Goal: Task Accomplishment & Management: Use online tool/utility

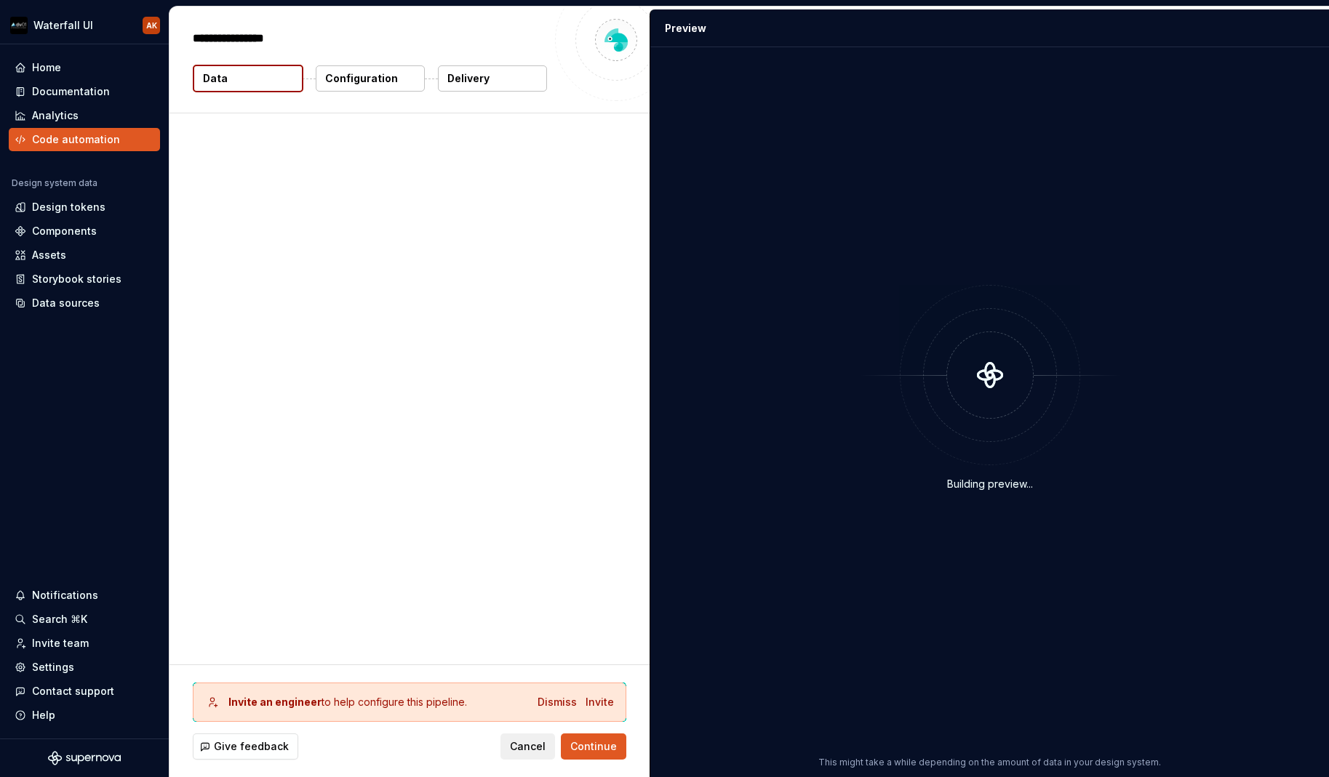
type textarea "*"
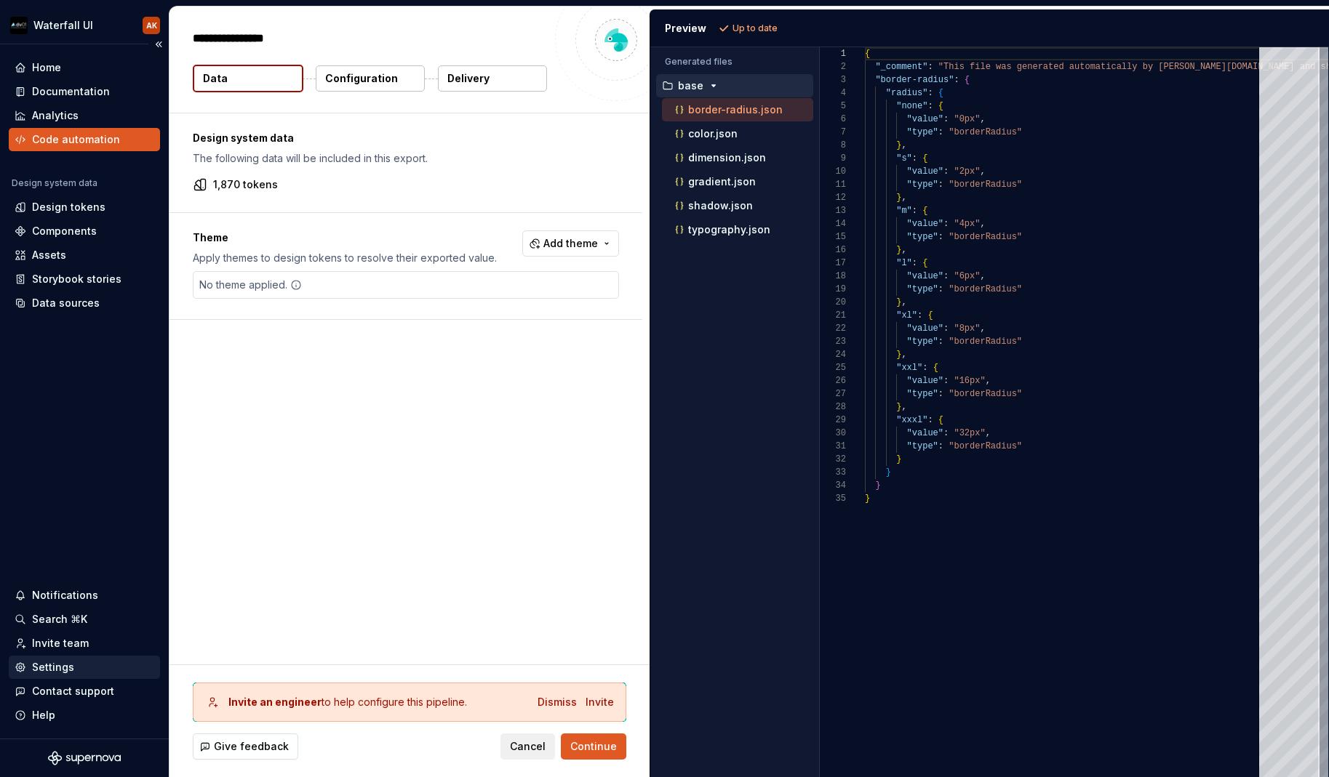
click at [44, 670] on div "Settings" at bounding box center [53, 667] width 42 height 15
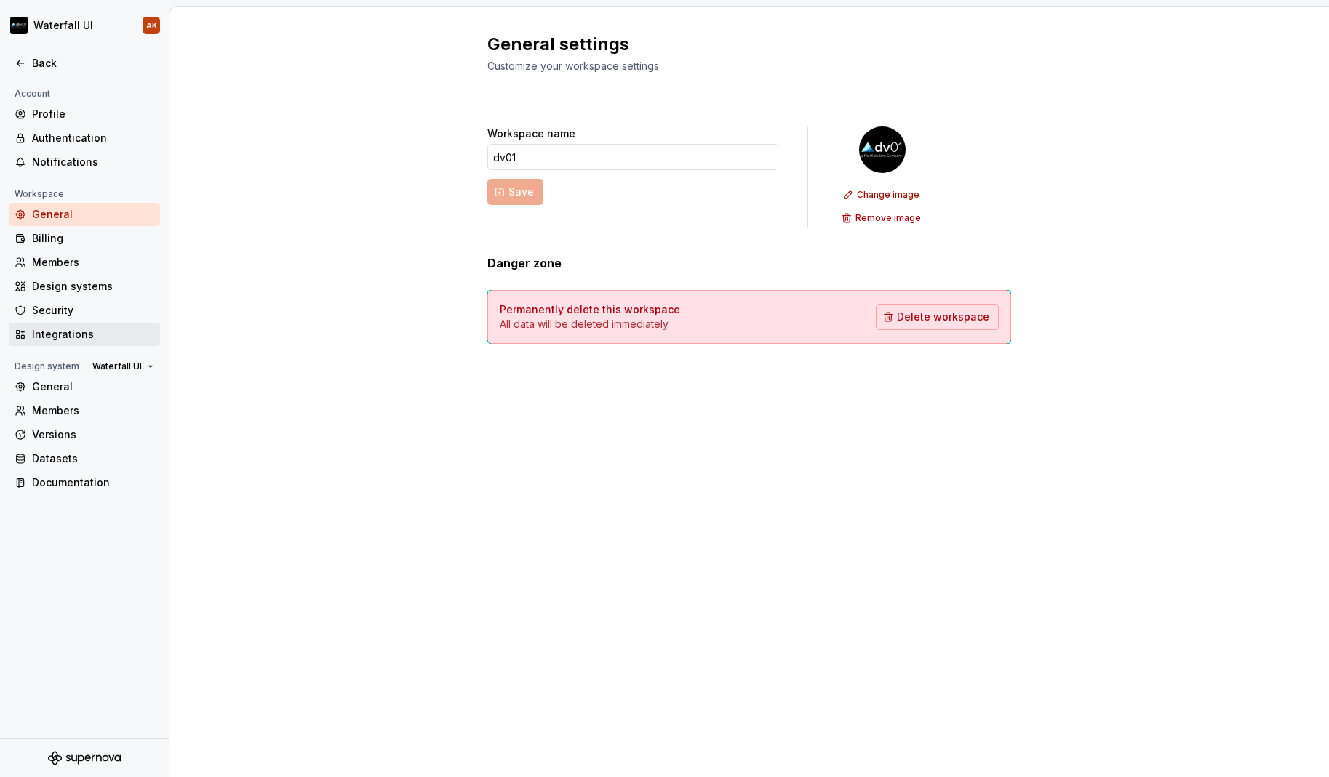
click at [57, 337] on div "Integrations" at bounding box center [93, 334] width 122 height 15
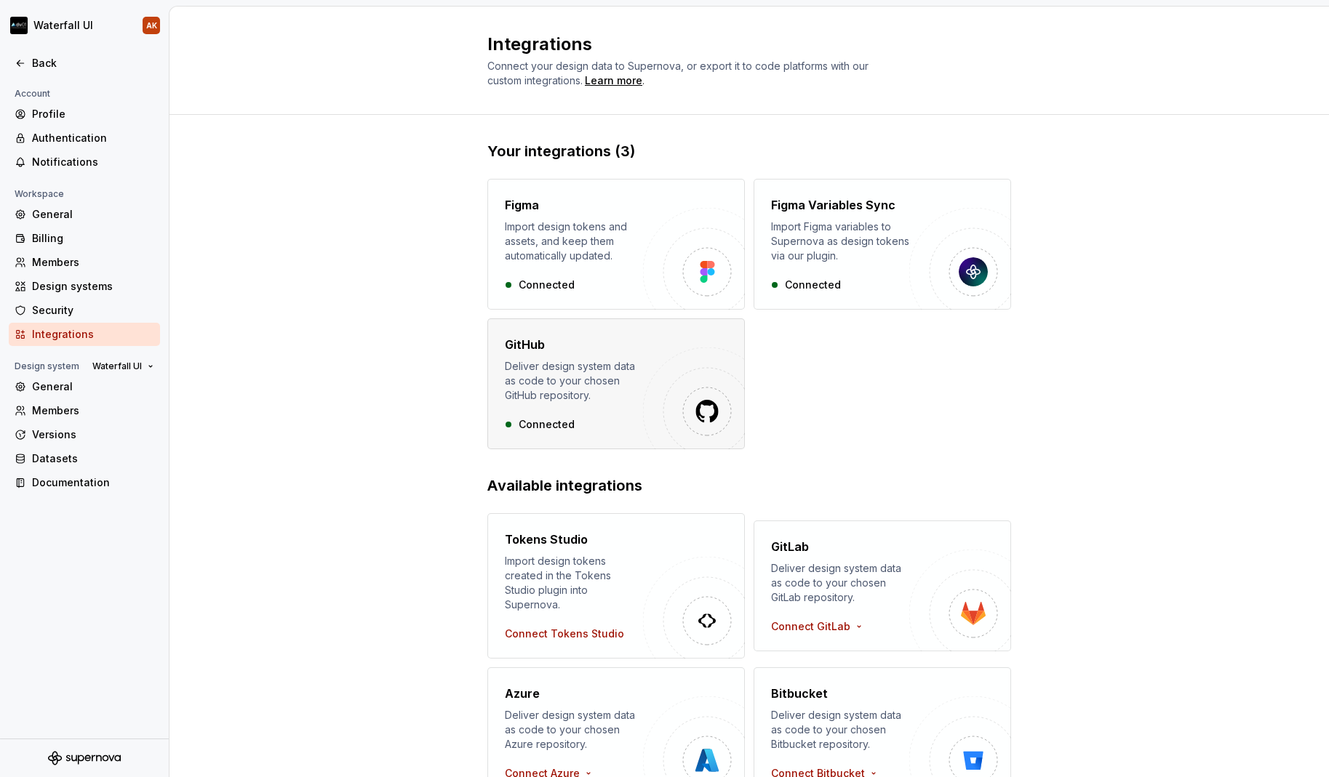
click at [582, 364] on div "Deliver design system data as code to your chosen GitHub repository." at bounding box center [574, 381] width 138 height 44
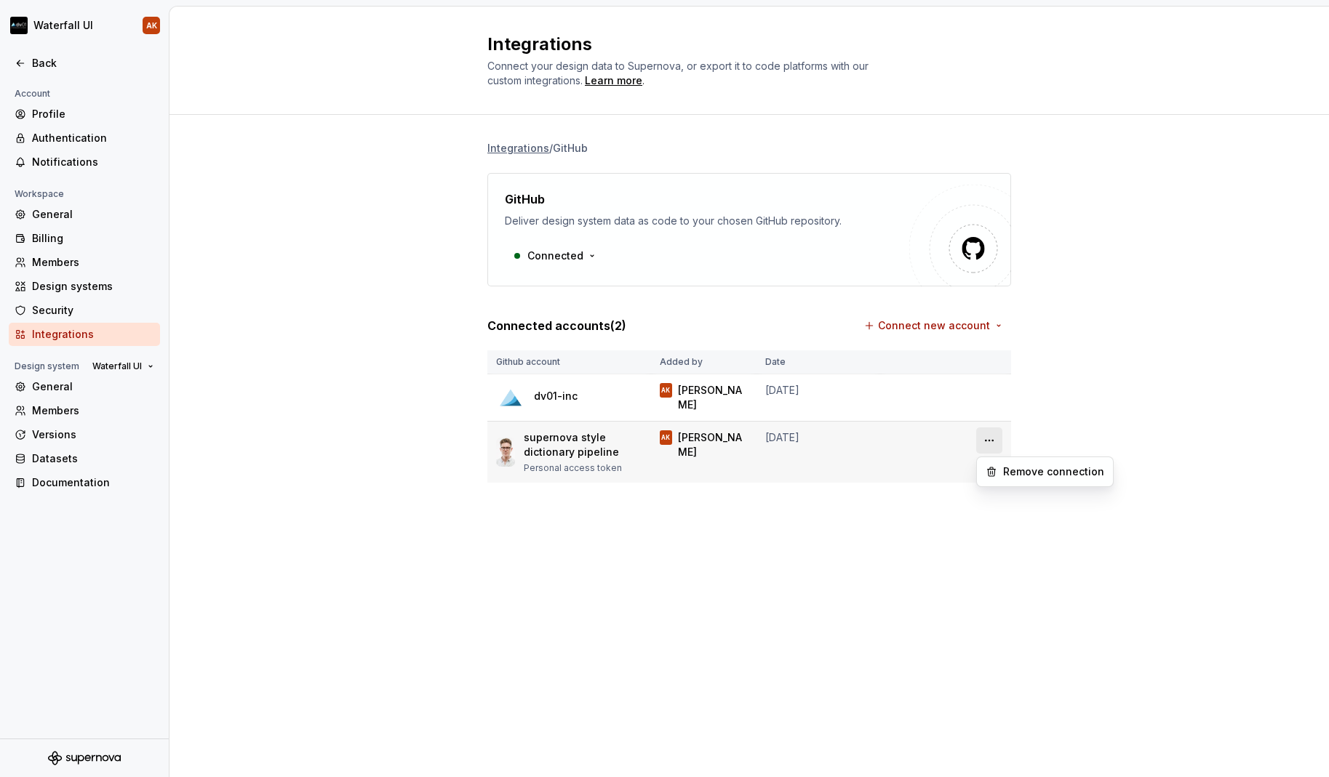
click at [989, 441] on html "Waterfall UI AK Back Account Profile Authentication Notifications Workspace Gen…" at bounding box center [664, 388] width 1329 height 777
click at [1003, 473] on div "Remove connection" at bounding box center [1053, 472] width 101 height 15
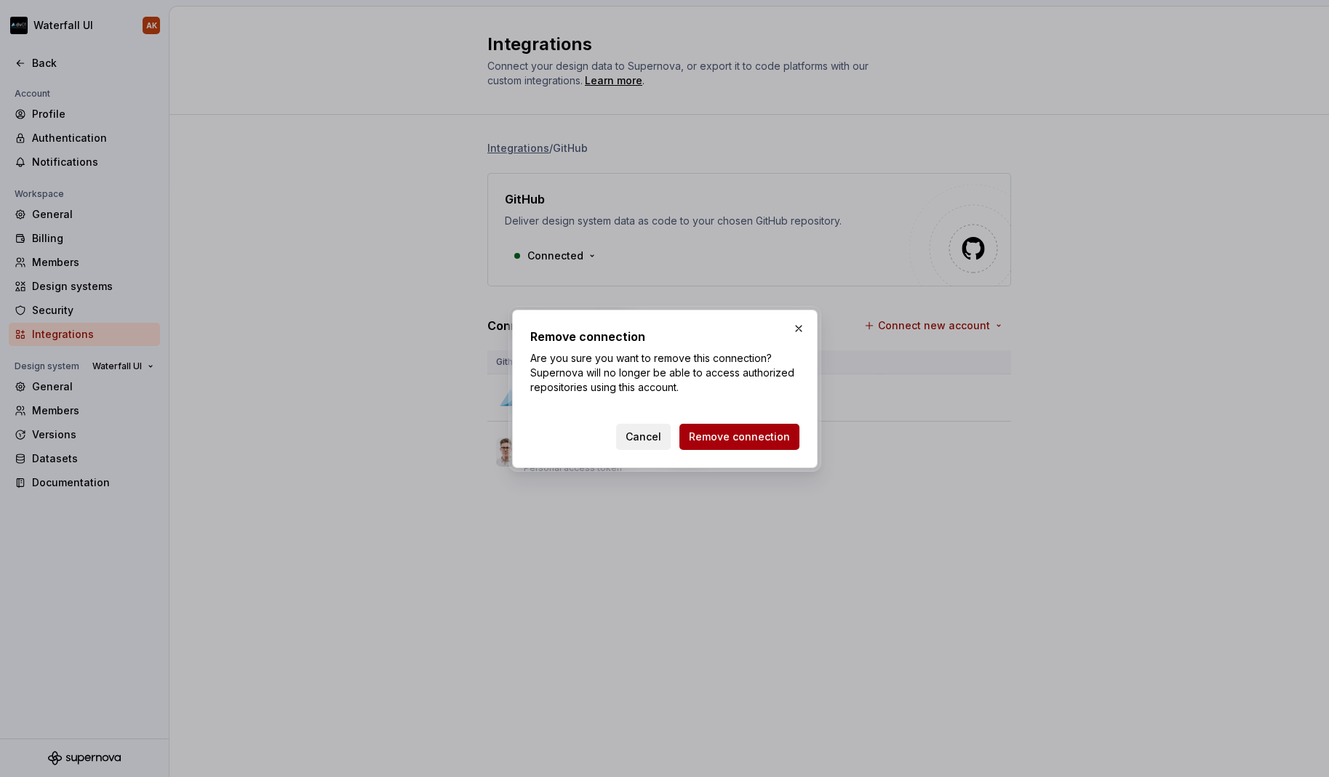
click at [764, 435] on span "Remove connection" at bounding box center [739, 437] width 101 height 15
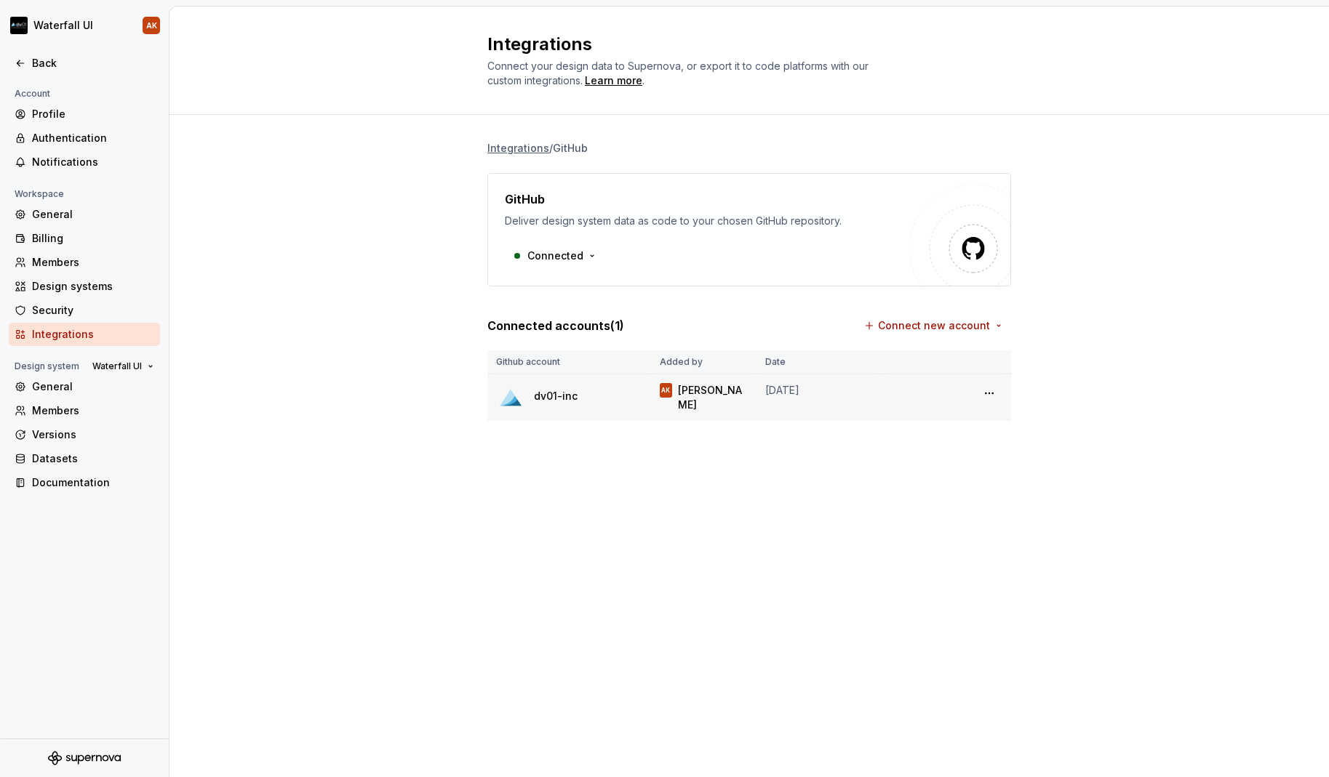
click at [1009, 390] on td at bounding box center [945, 398] width 131 height 47
click at [992, 393] on html "Waterfall UI AK Back Account Profile Authentication Notifications Workspace Gen…" at bounding box center [664, 388] width 1329 height 777
click at [1017, 447] on div "Remove connection" at bounding box center [1053, 448] width 101 height 15
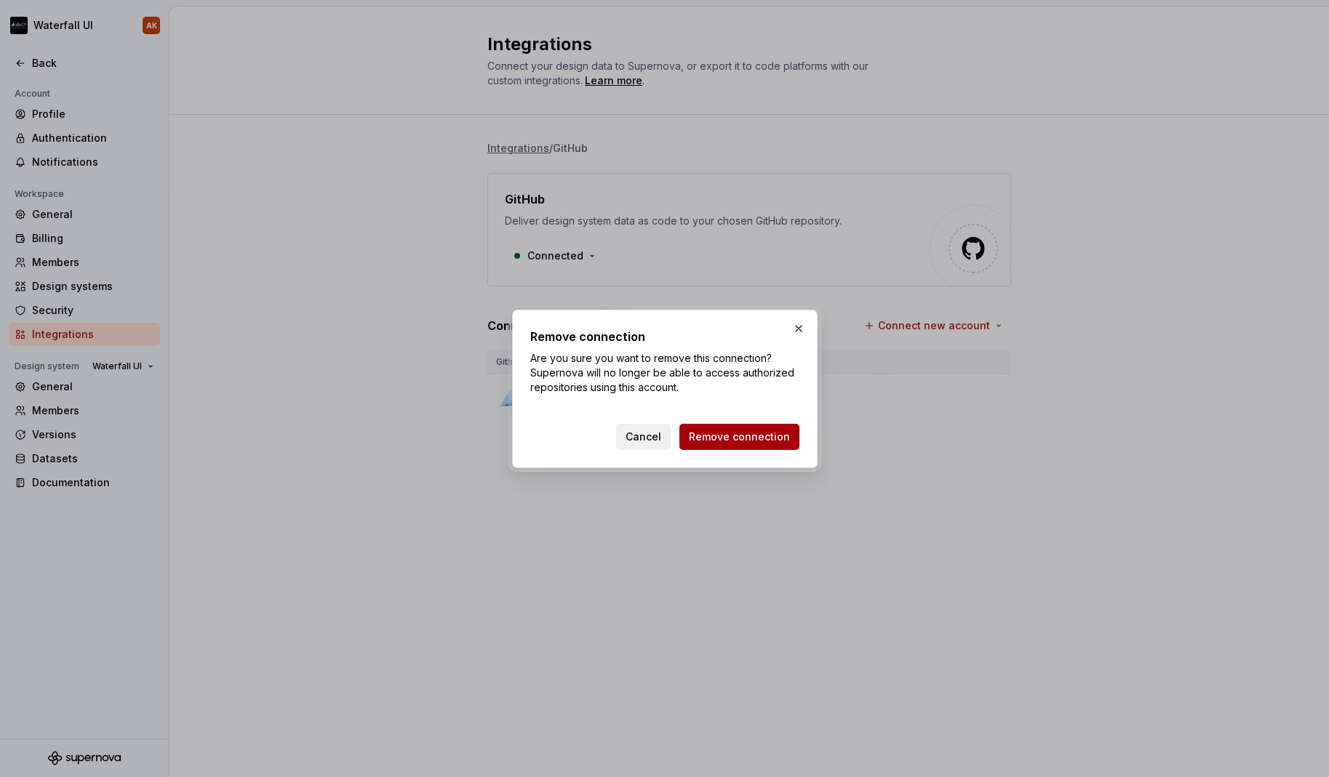
click at [765, 444] on button "Remove connection" at bounding box center [739, 437] width 120 height 26
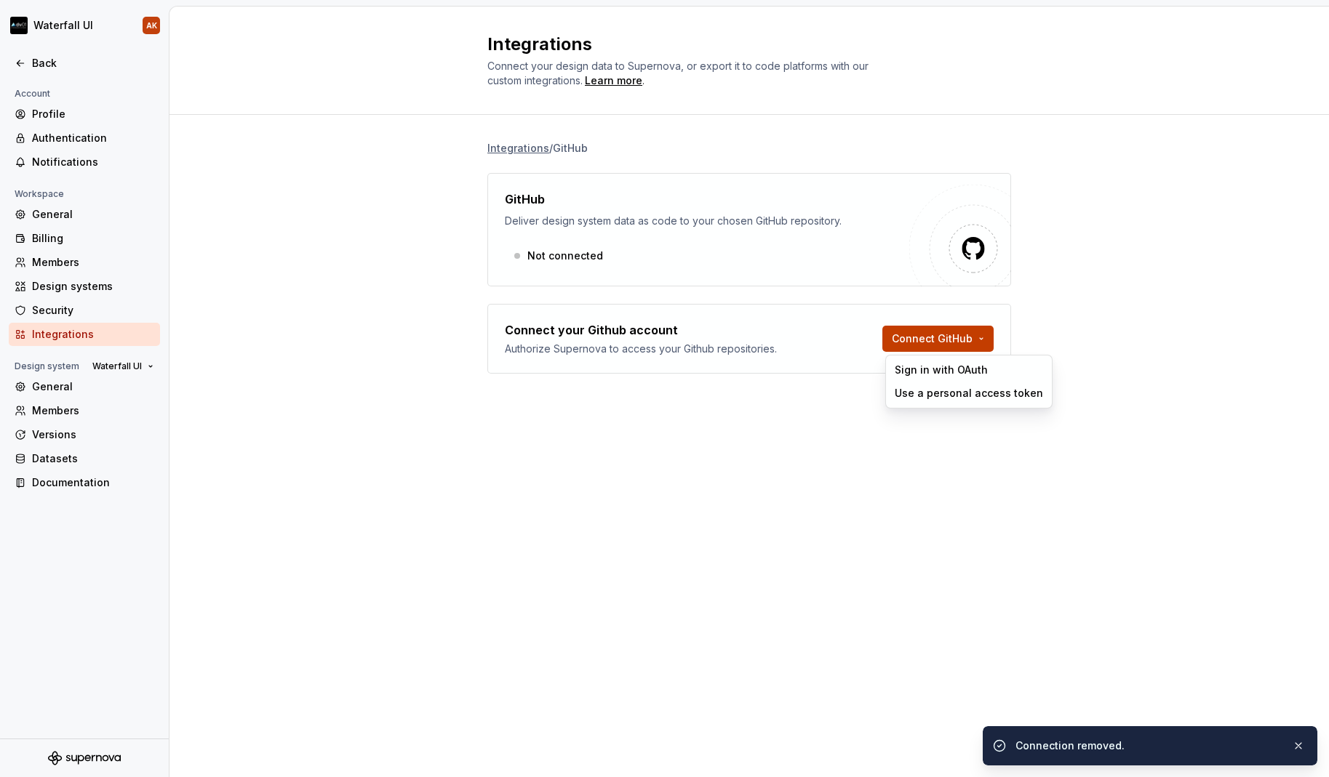
click at [951, 327] on html "Waterfall UI AK Back Account Profile Authentication Notifications Workspace Gen…" at bounding box center [664, 388] width 1329 height 777
click at [916, 369] on div "Sign in with OAuth" at bounding box center [969, 370] width 148 height 15
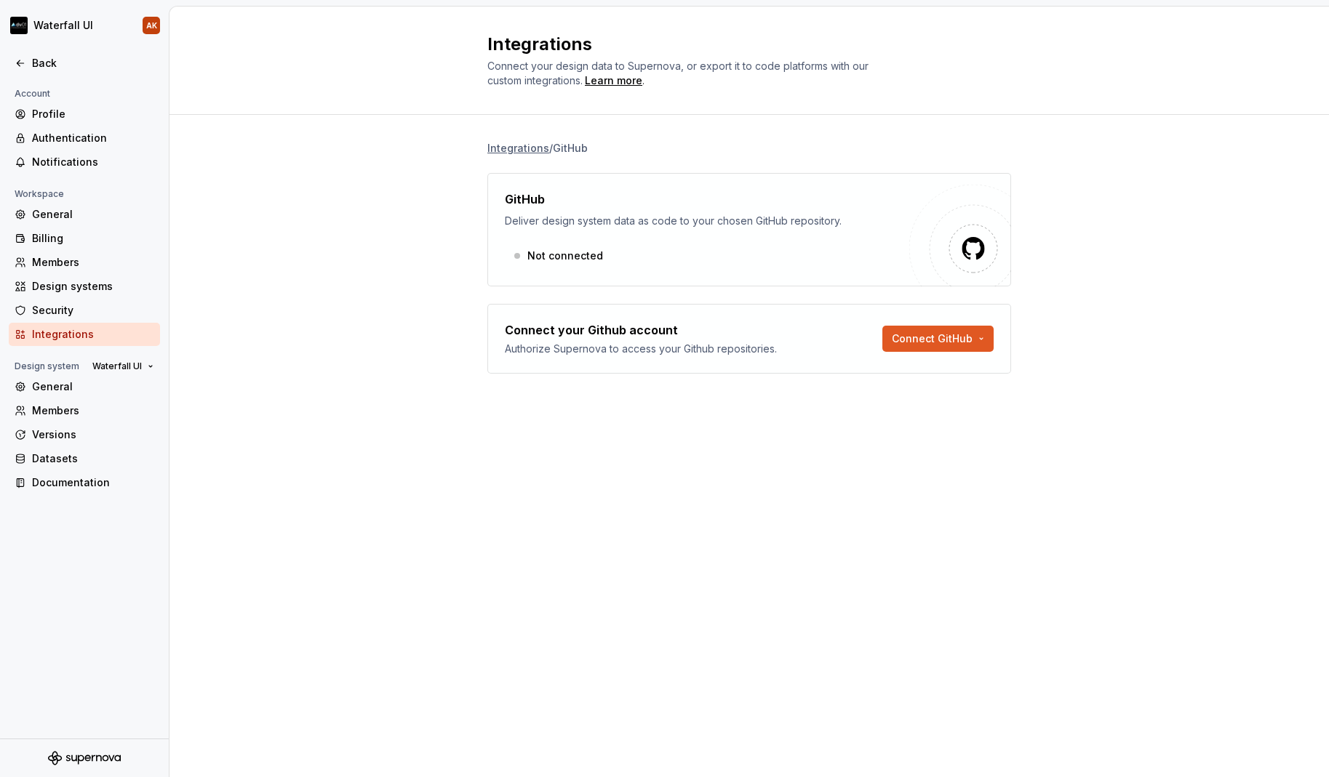
click at [452, 498] on div "Integrations Connect your design data to Supernova, or export it to code platfo…" at bounding box center [748, 392] width 1159 height 771
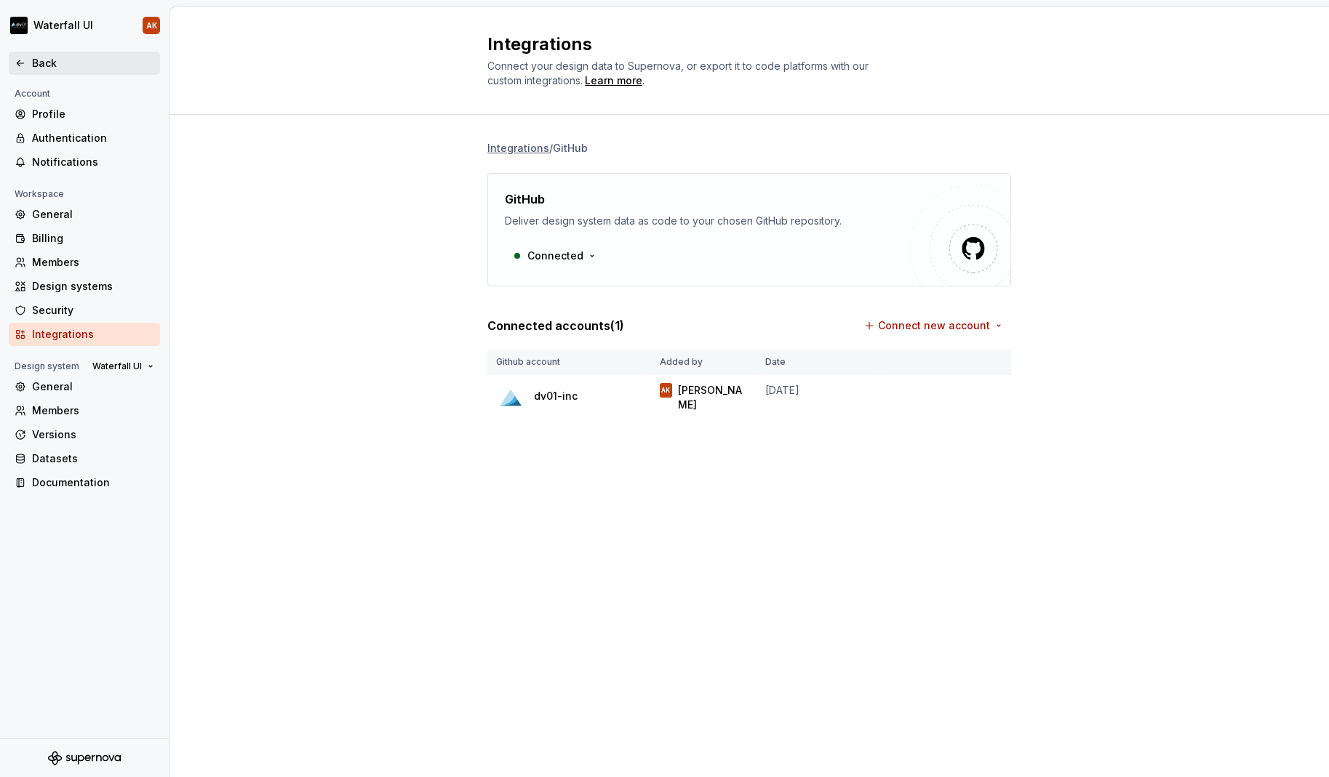
click at [12, 60] on div "Back" at bounding box center [84, 63] width 151 height 23
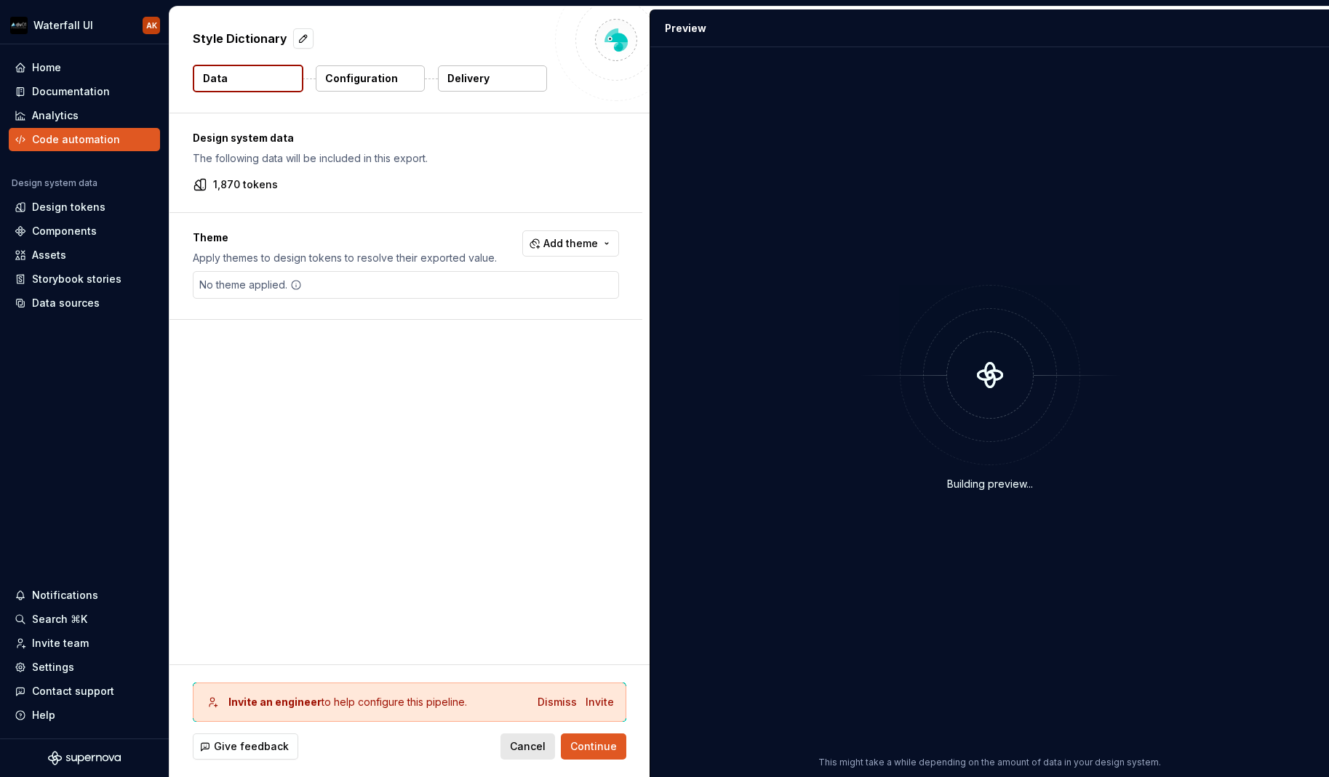
click at [532, 740] on span "Cancel" at bounding box center [528, 747] width 36 height 15
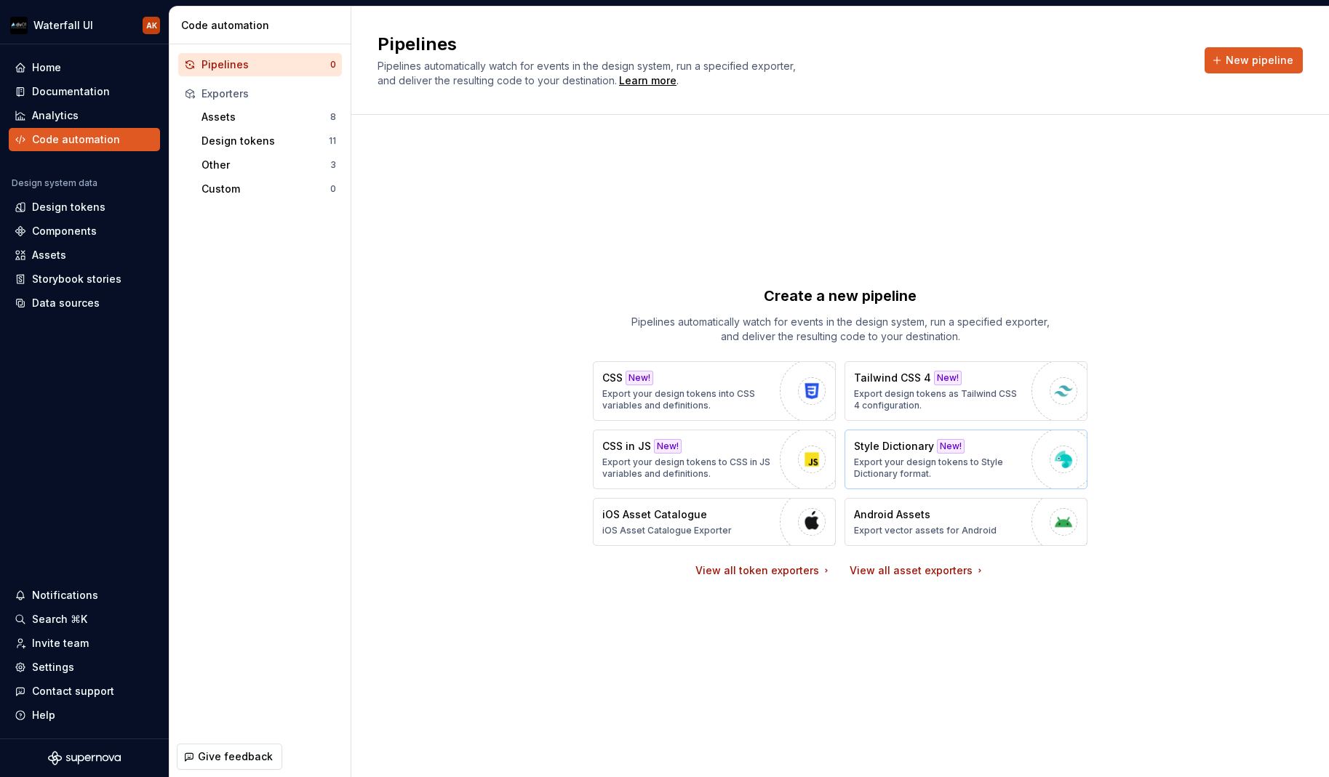
click at [881, 465] on p "Export your design tokens to Style Dictionary format." at bounding box center [939, 468] width 170 height 23
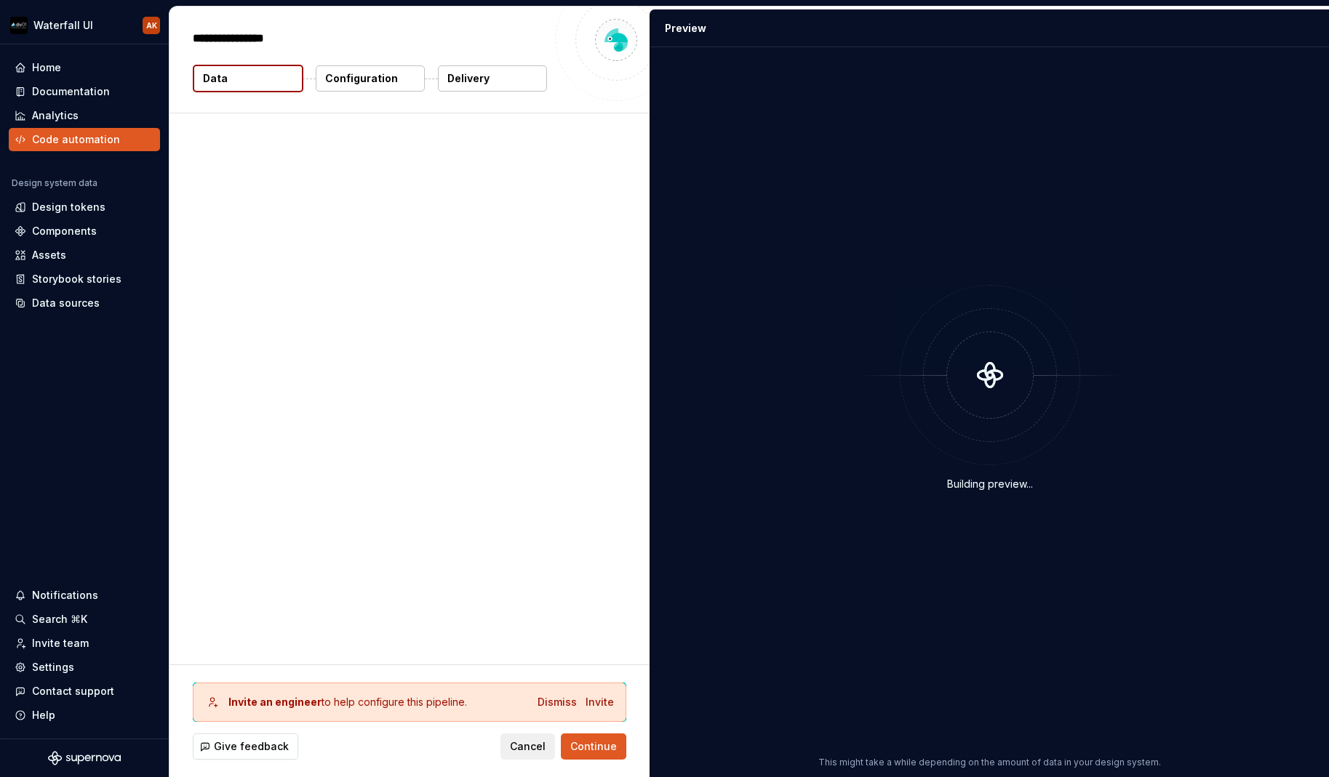
type textarea "*"
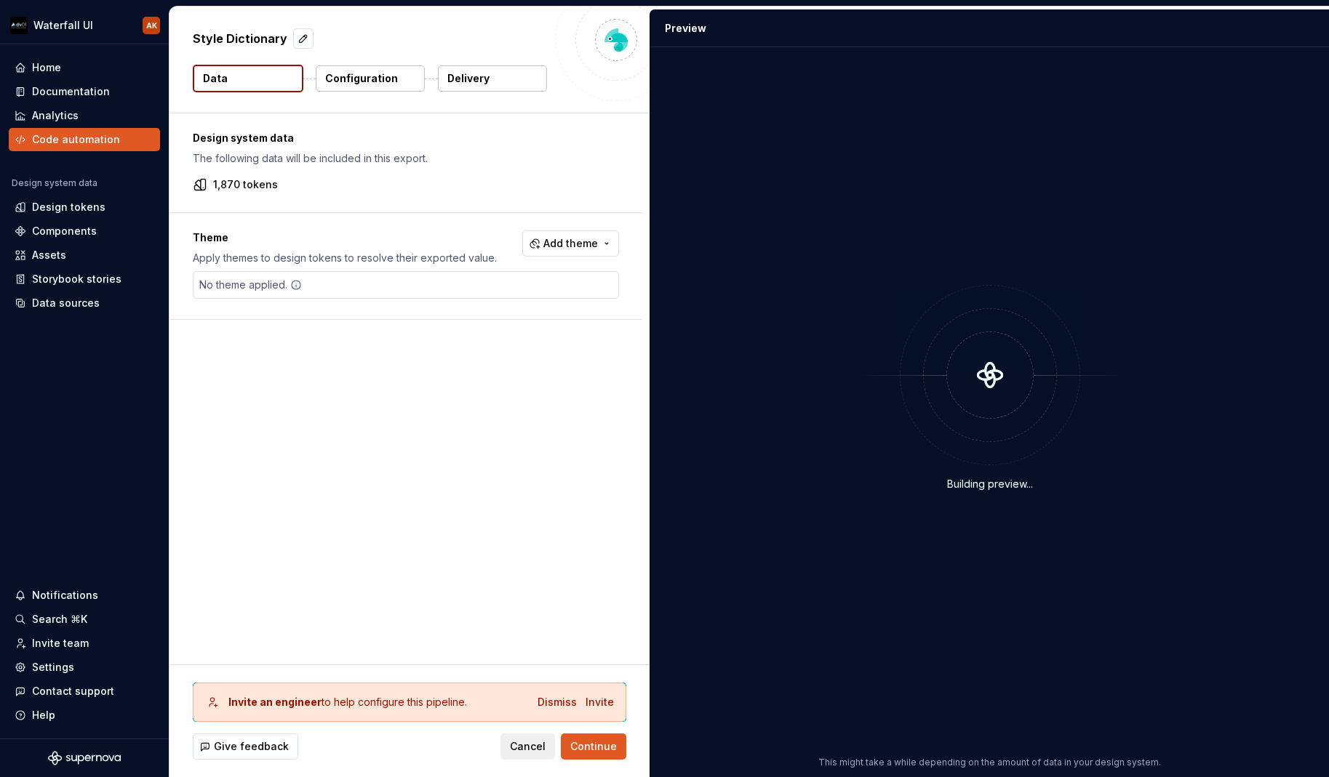
click at [566, 252] on button "Add theme" at bounding box center [570, 244] width 97 height 26
click at [452, 300] on span "dv01 Dark" at bounding box center [530, 301] width 167 height 23
click at [462, 323] on div "Suggestions" at bounding box center [459, 325] width 12 height 12
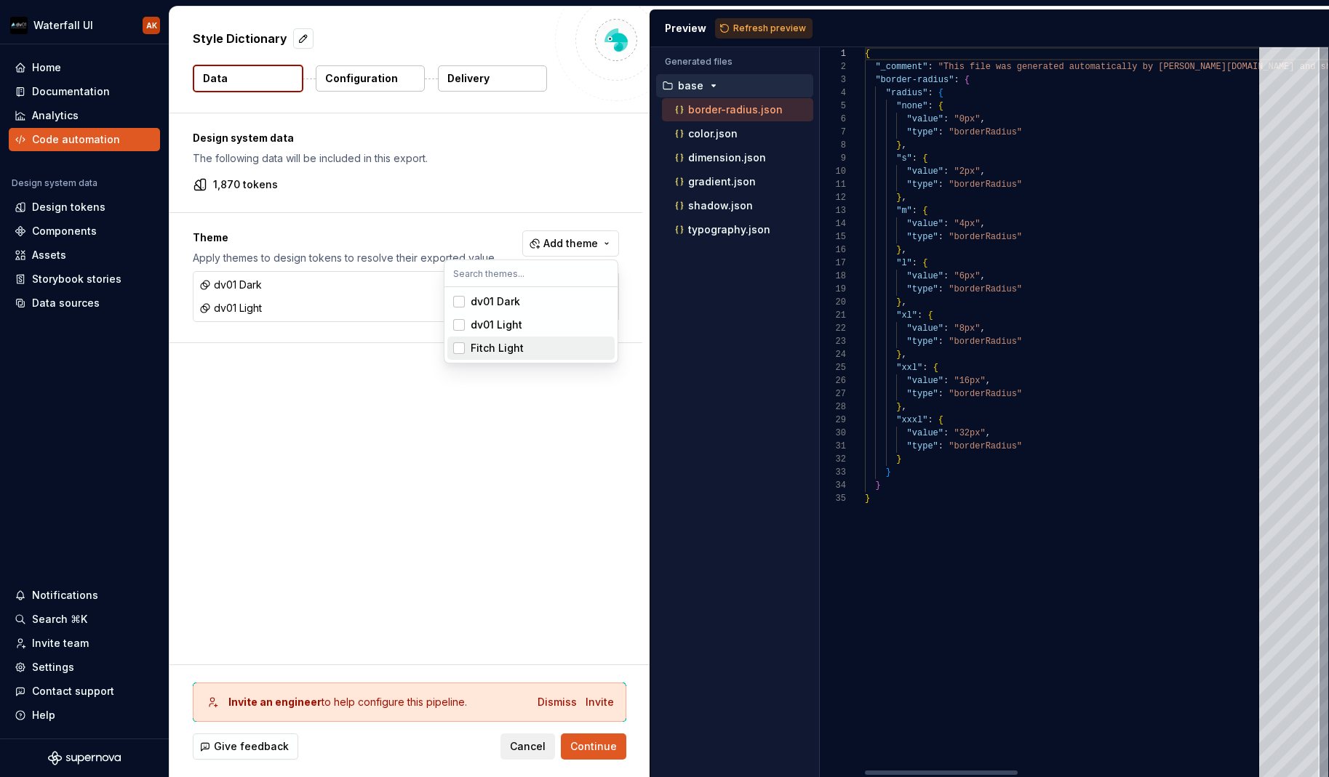
click at [564, 701] on html "Waterfall UI AK Home Documentation Analytics Code automation Design system data…" at bounding box center [664, 388] width 1329 height 777
click at [554, 701] on div "Dismiss" at bounding box center [556, 702] width 39 height 15
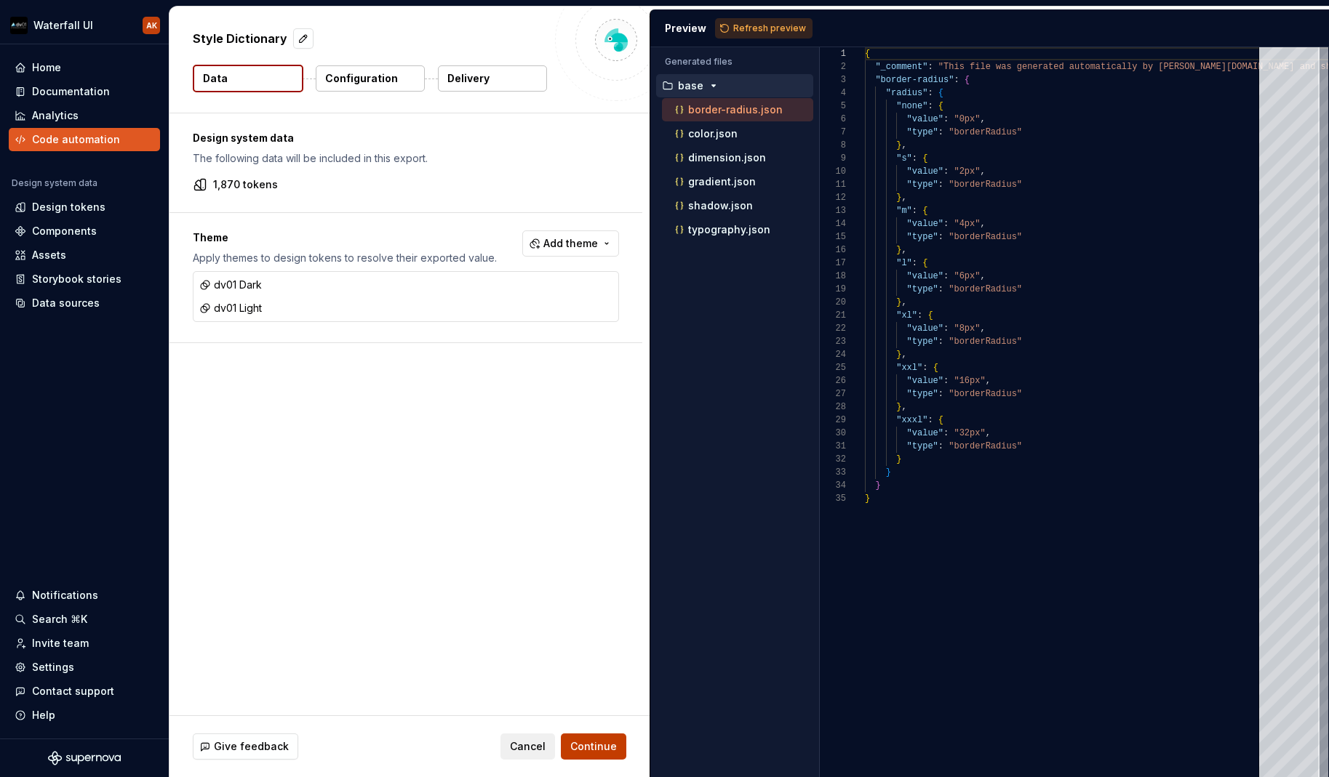
click at [596, 756] on button "Continue" at bounding box center [593, 747] width 65 height 26
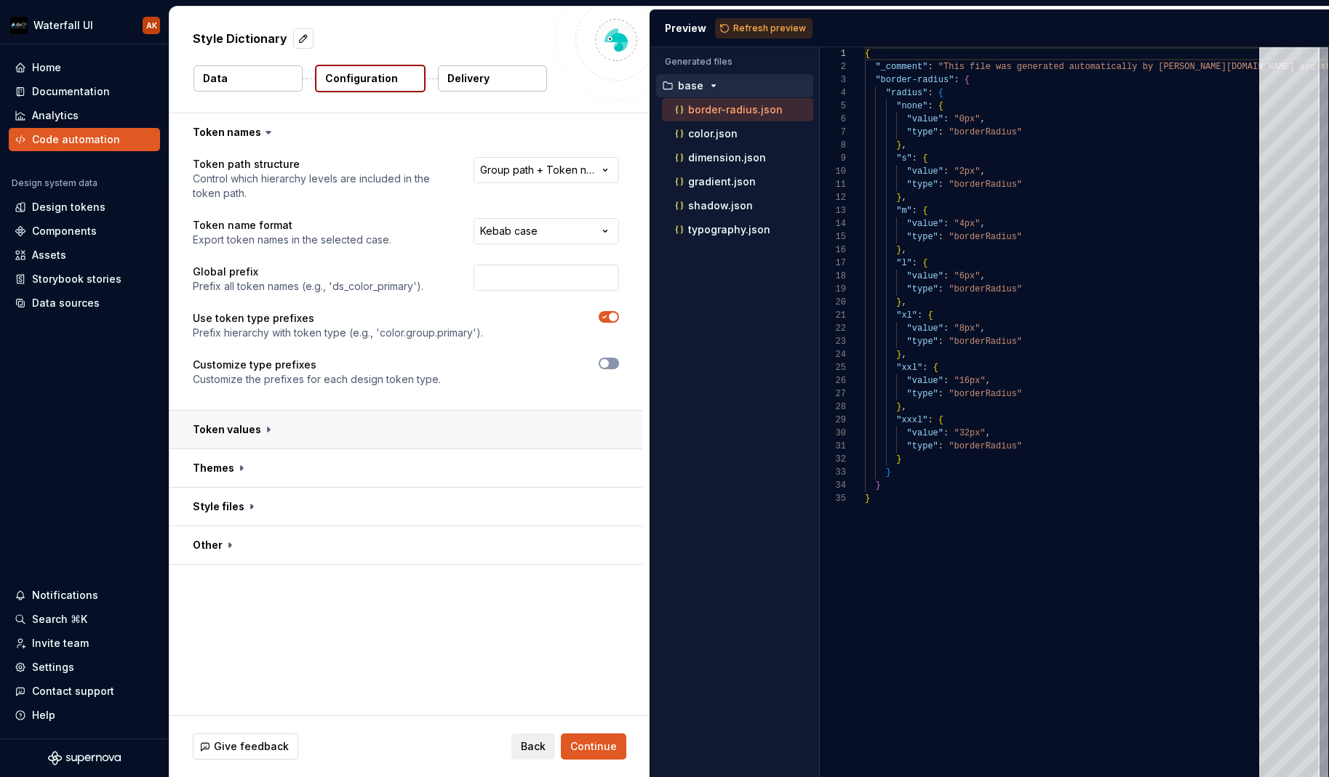
click at [266, 434] on button "button" at bounding box center [405, 430] width 473 height 38
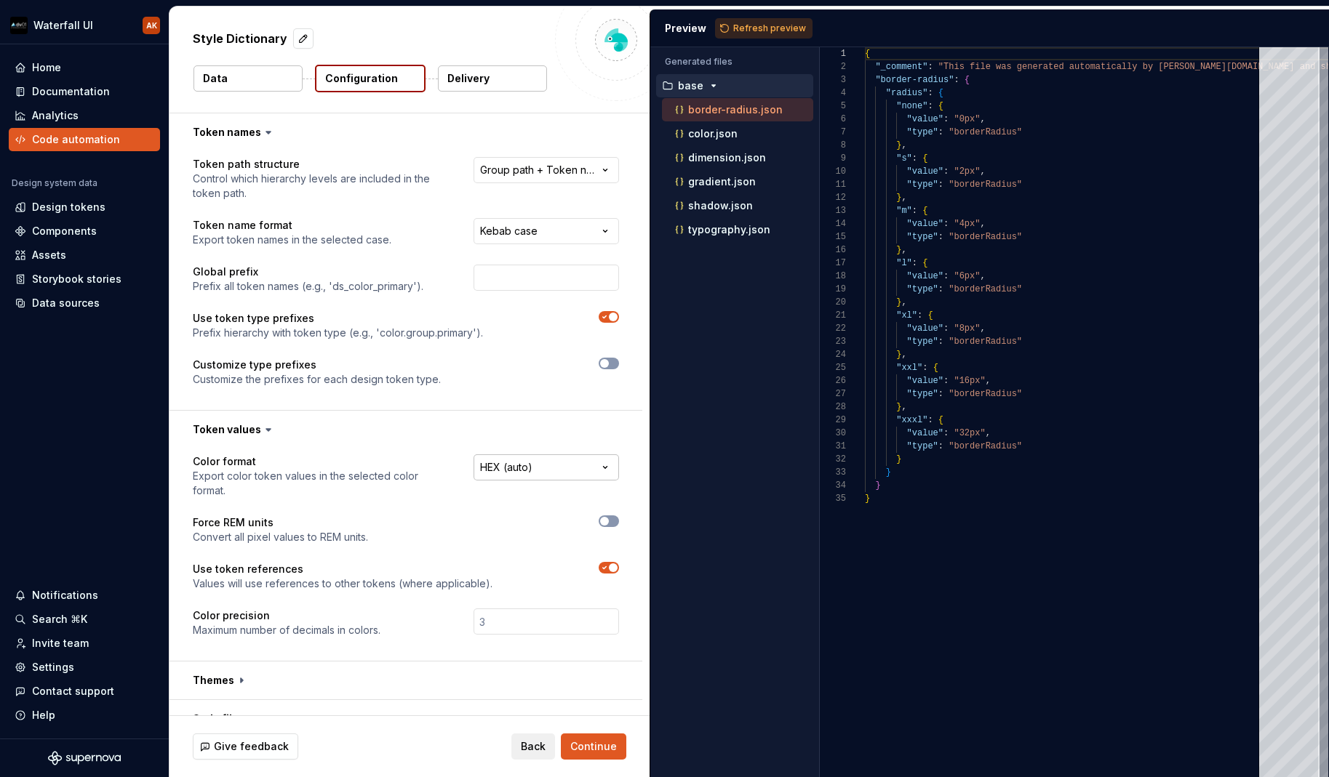
click at [505, 479] on html "**********" at bounding box center [664, 388] width 1329 height 777
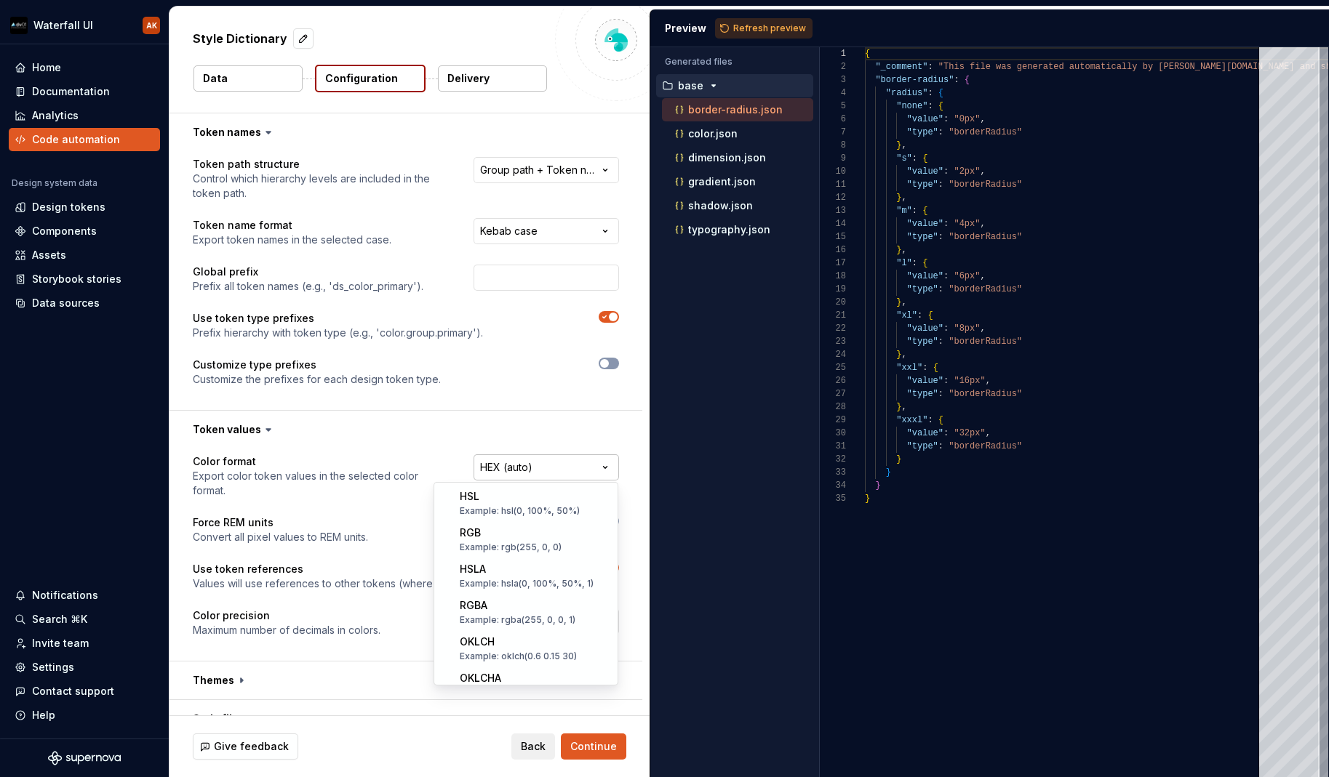
scroll to position [285, 0]
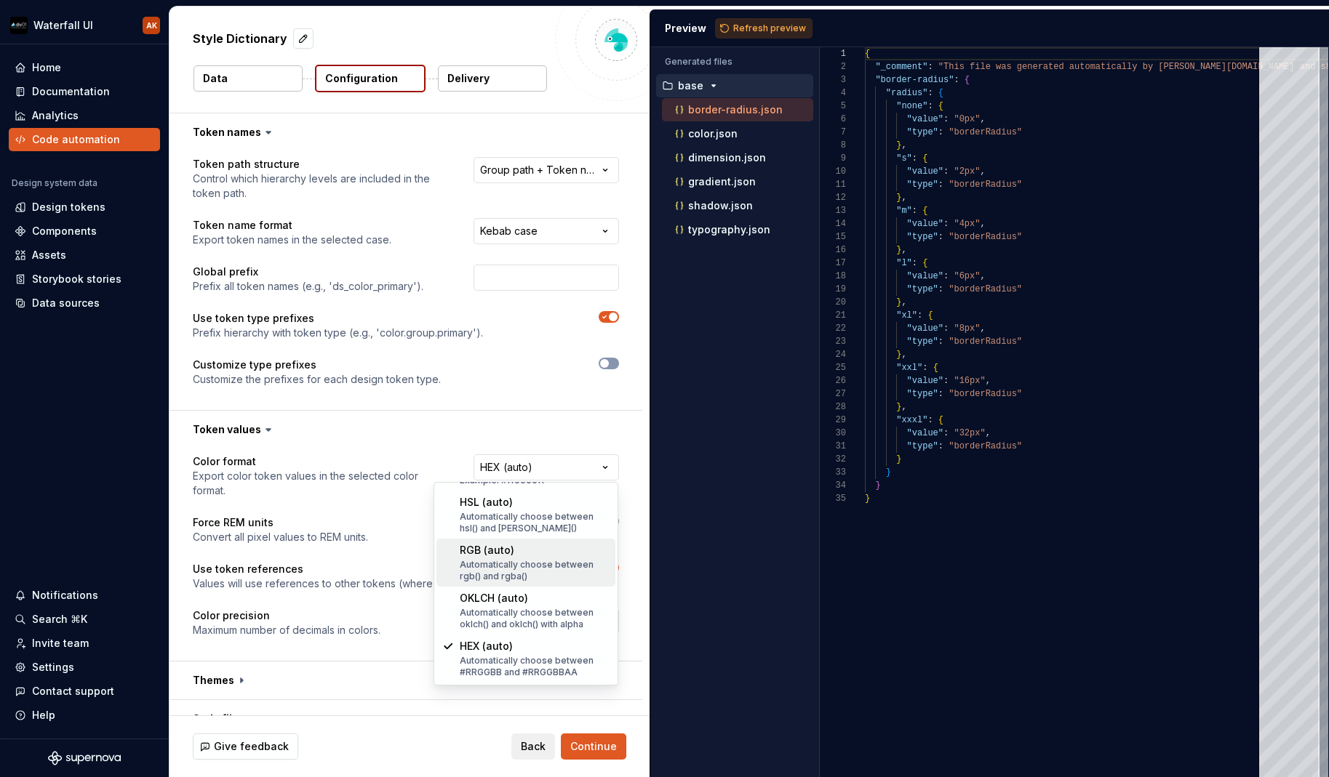
select select "*********"
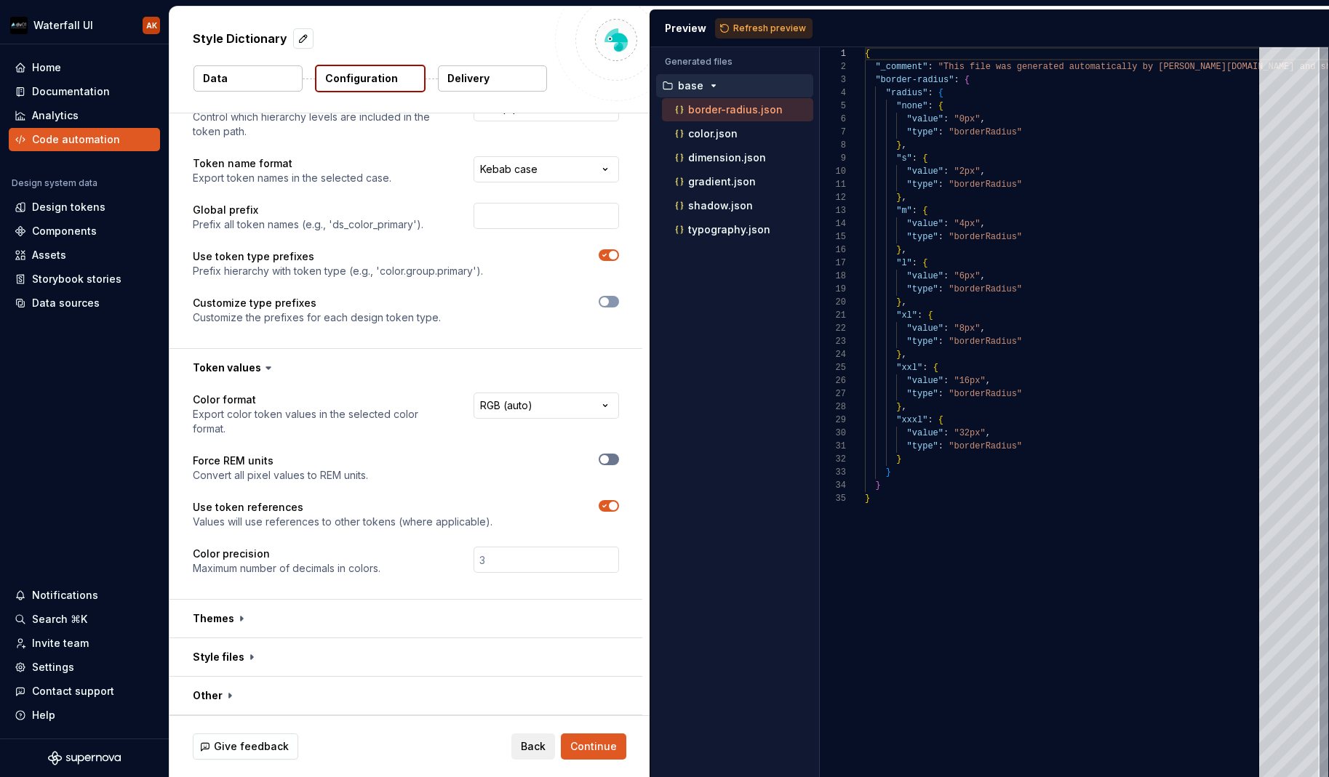
scroll to position [62, 0]
click at [618, 455] on div "**********" at bounding box center [405, 493] width 473 height 212
click at [609, 459] on button "button" at bounding box center [609, 460] width 20 height 12
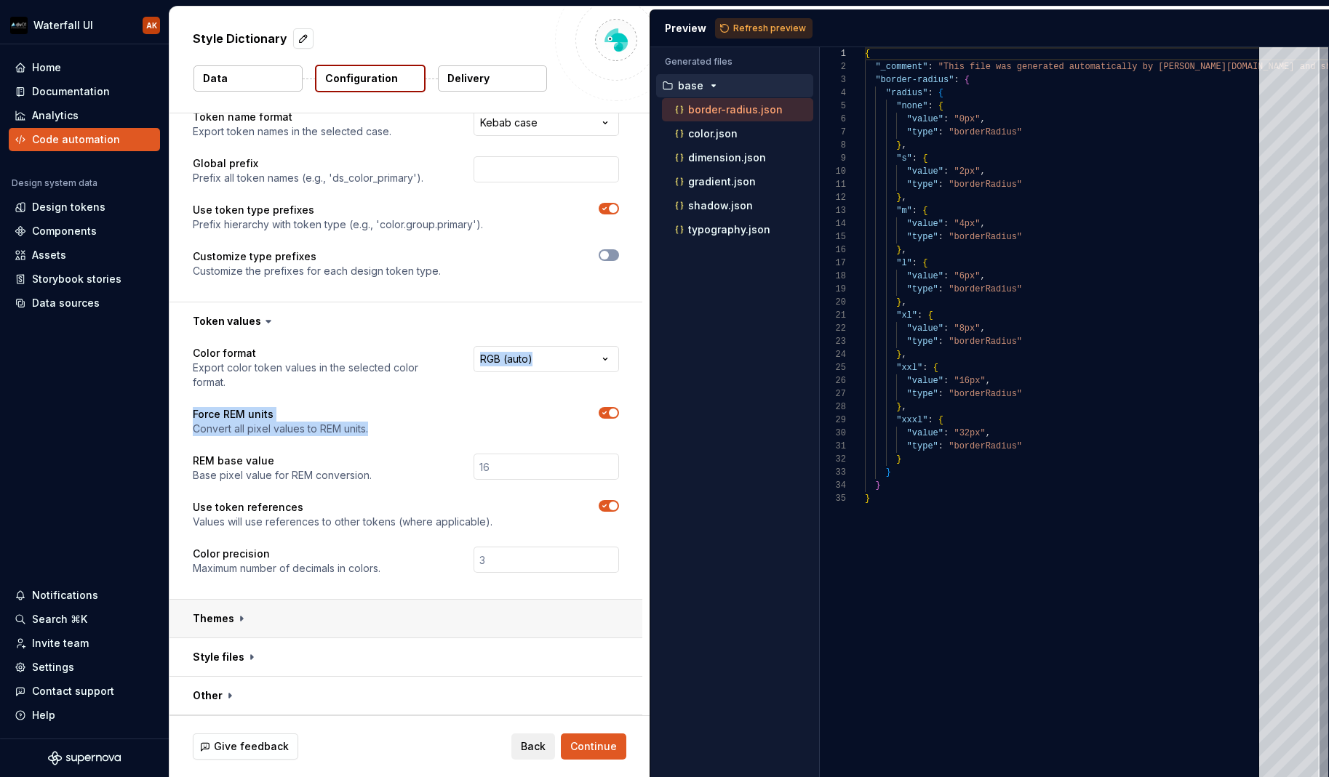
click at [220, 623] on button "button" at bounding box center [405, 619] width 473 height 38
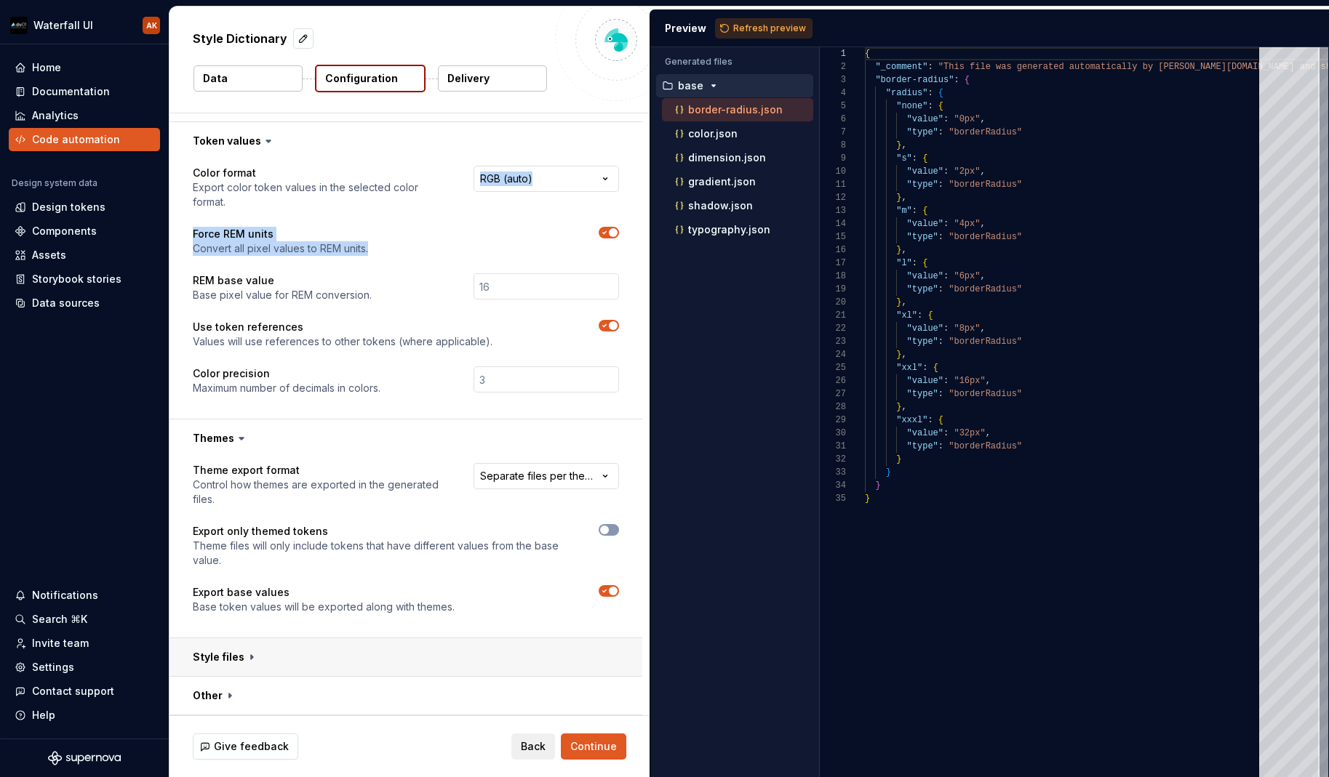
click at [238, 648] on button "button" at bounding box center [405, 658] width 473 height 38
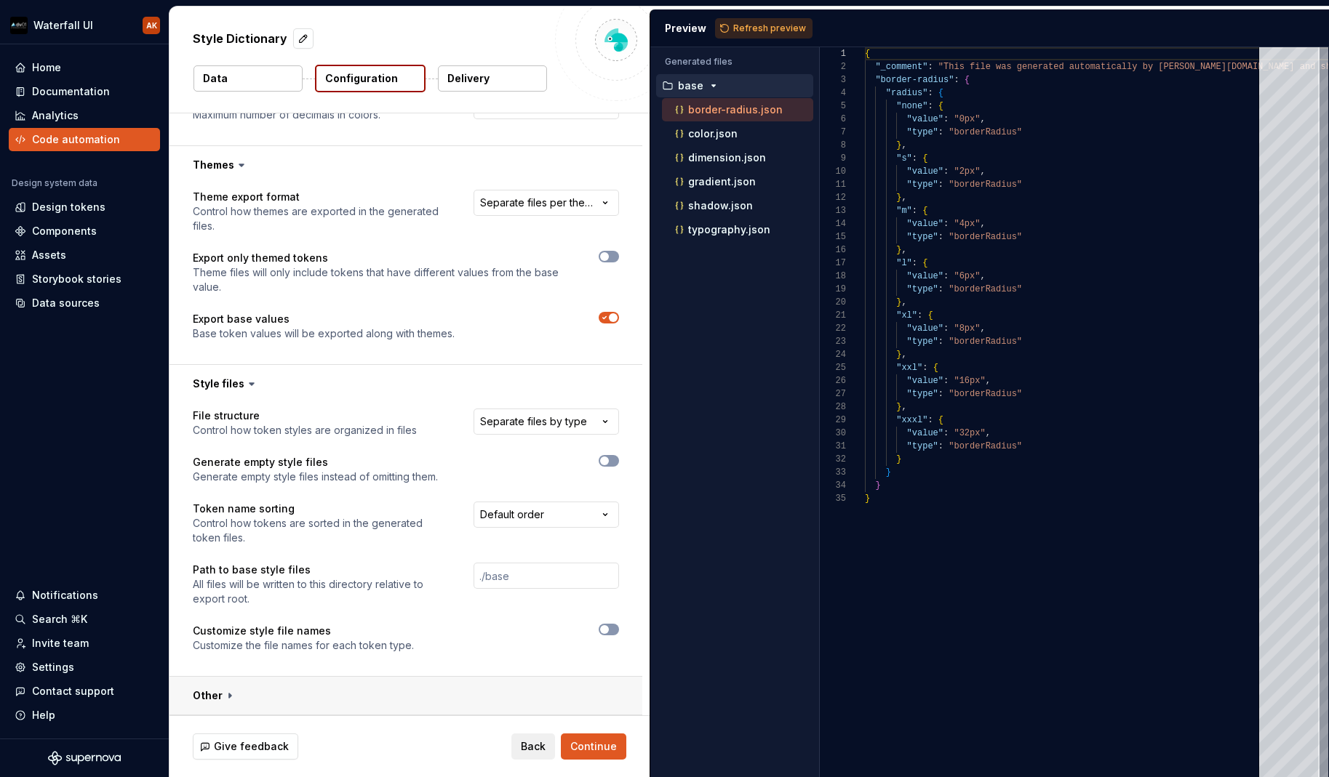
click at [242, 694] on button "button" at bounding box center [405, 696] width 473 height 38
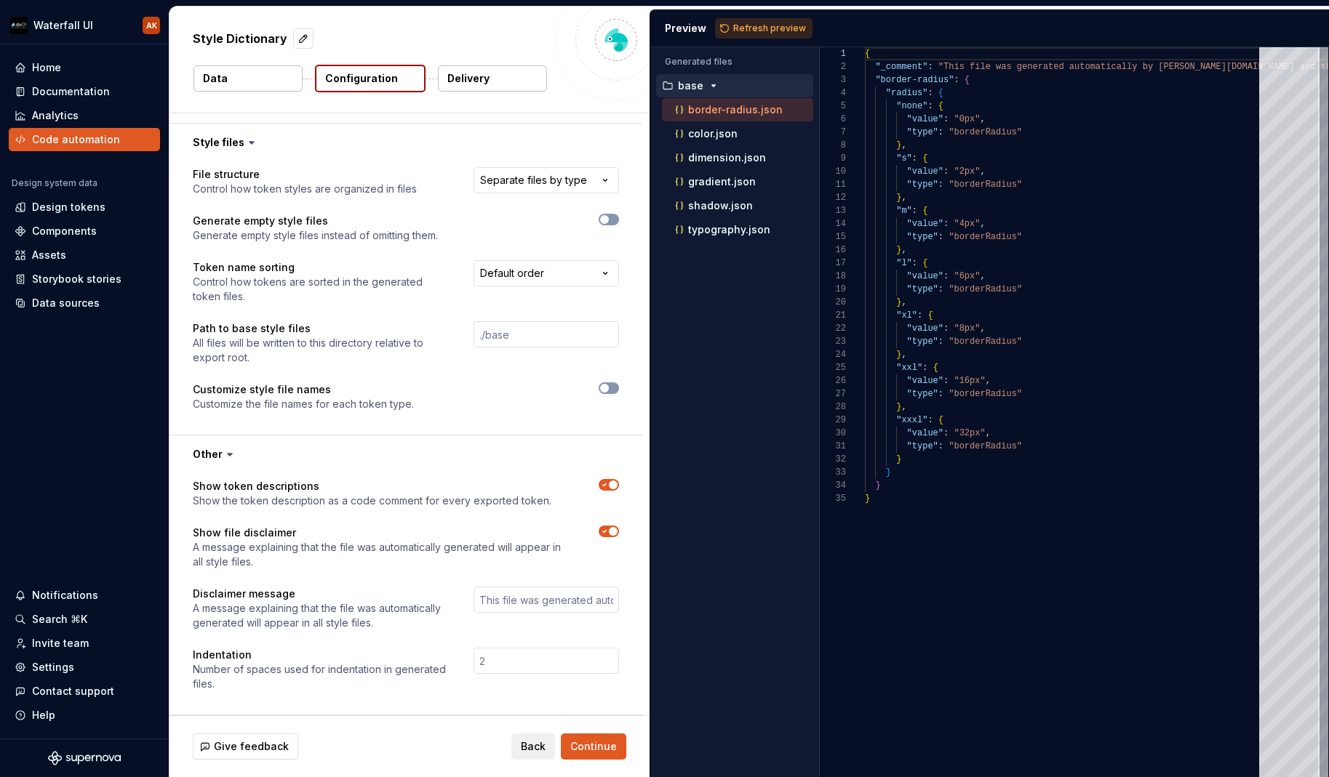
scroll to position [804, 0]
click at [591, 751] on span "Continue" at bounding box center [593, 747] width 47 height 15
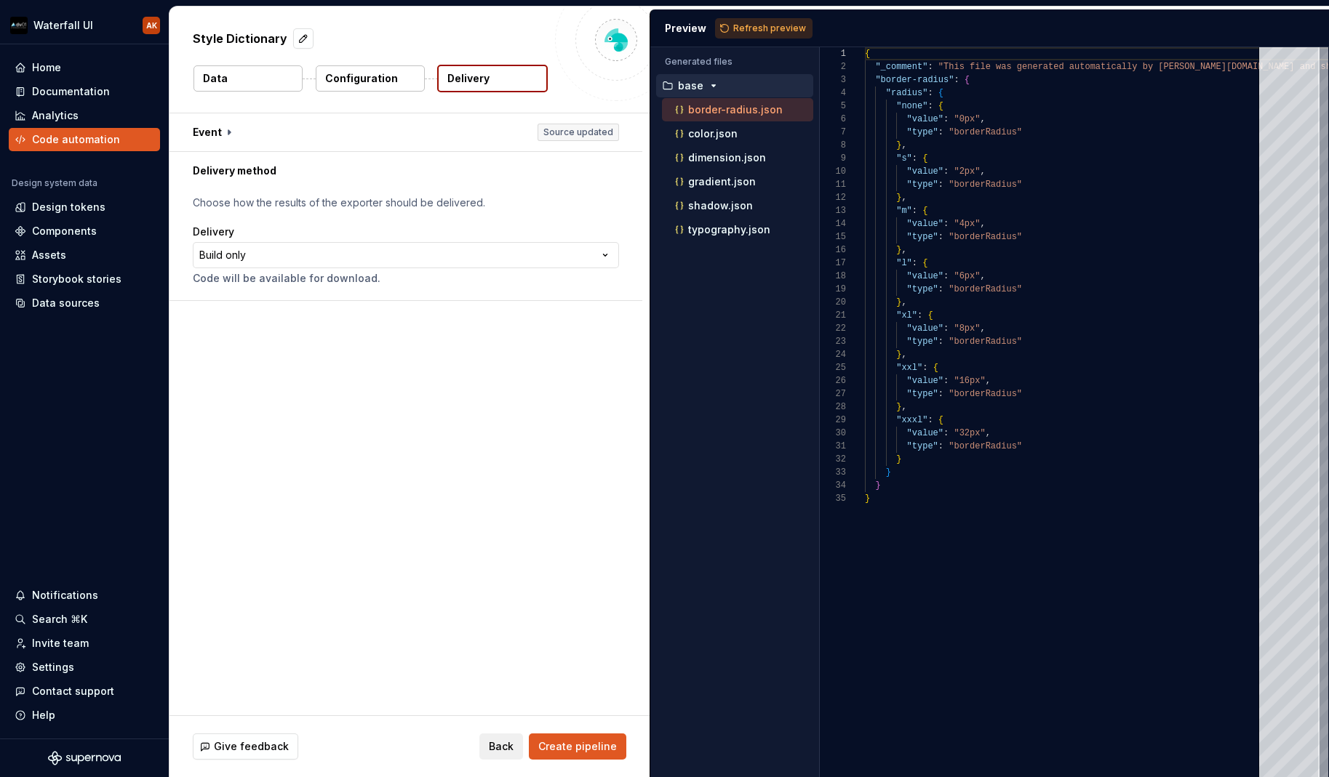
click at [223, 105] on div "Style Dictionary Data Configuration Delivery" at bounding box center [409, 60] width 480 height 106
click at [224, 120] on button "button" at bounding box center [405, 132] width 473 height 38
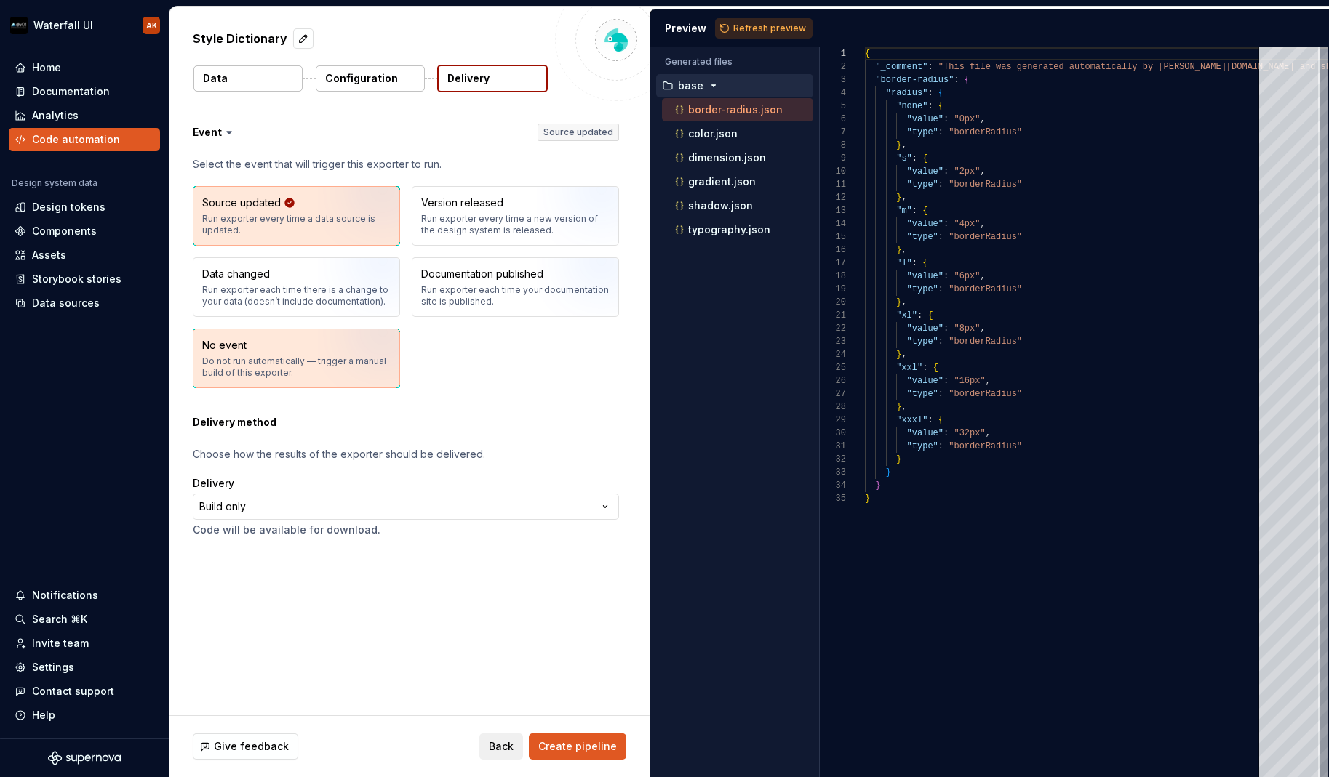
click at [245, 368] on div "Do not run automatically — trigger a manual build of this exporter." at bounding box center [296, 367] width 188 height 23
click at [257, 506] on html "**********" at bounding box center [664, 388] width 1329 height 777
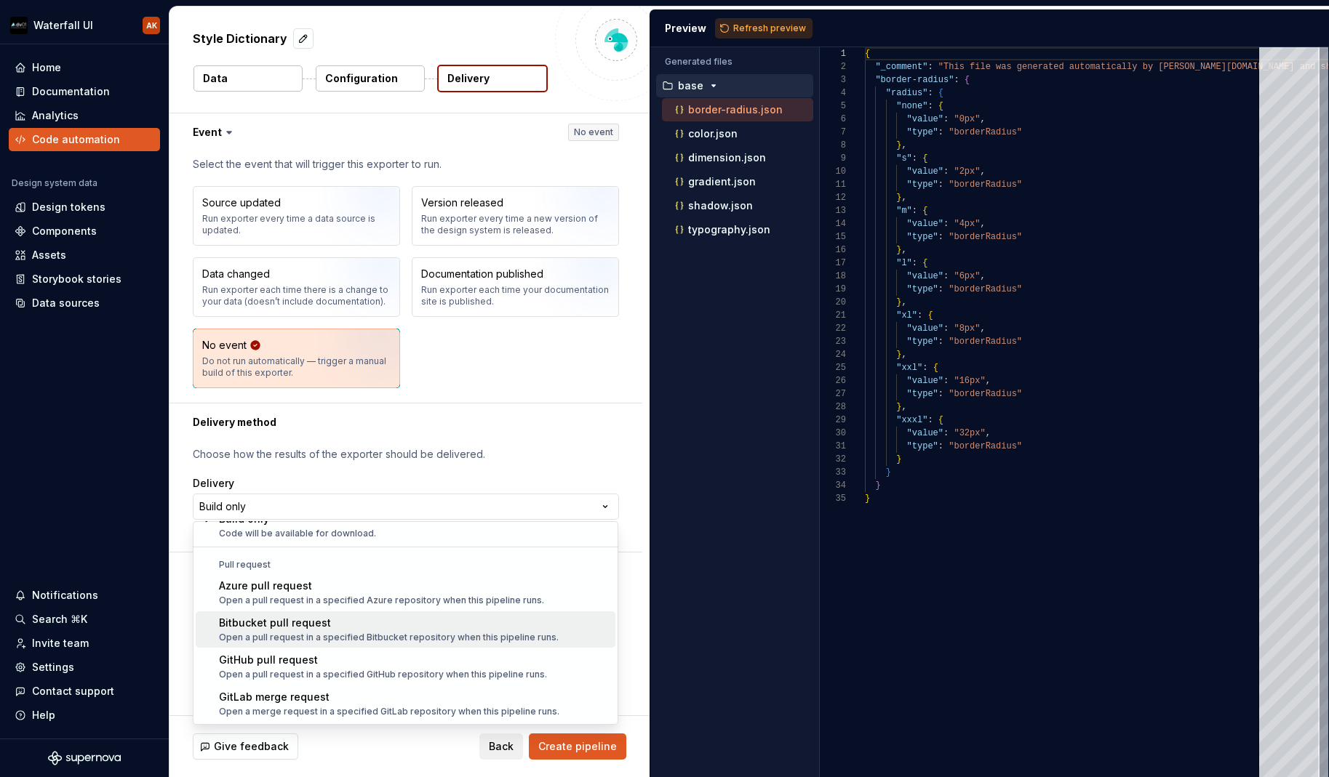
scroll to position [41, 0]
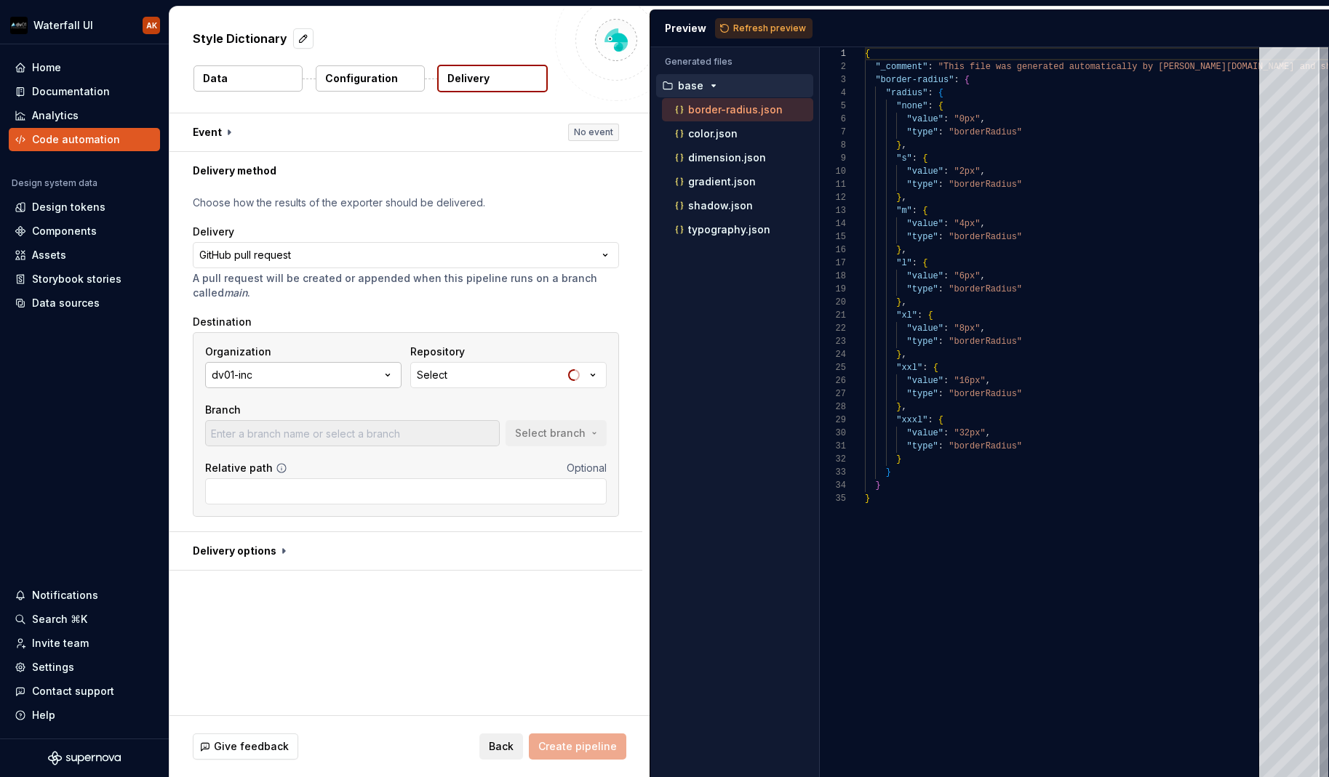
click at [273, 379] on button "dv01-inc" at bounding box center [303, 375] width 196 height 26
click at [441, 378] on div "Select" at bounding box center [432, 375] width 31 height 15
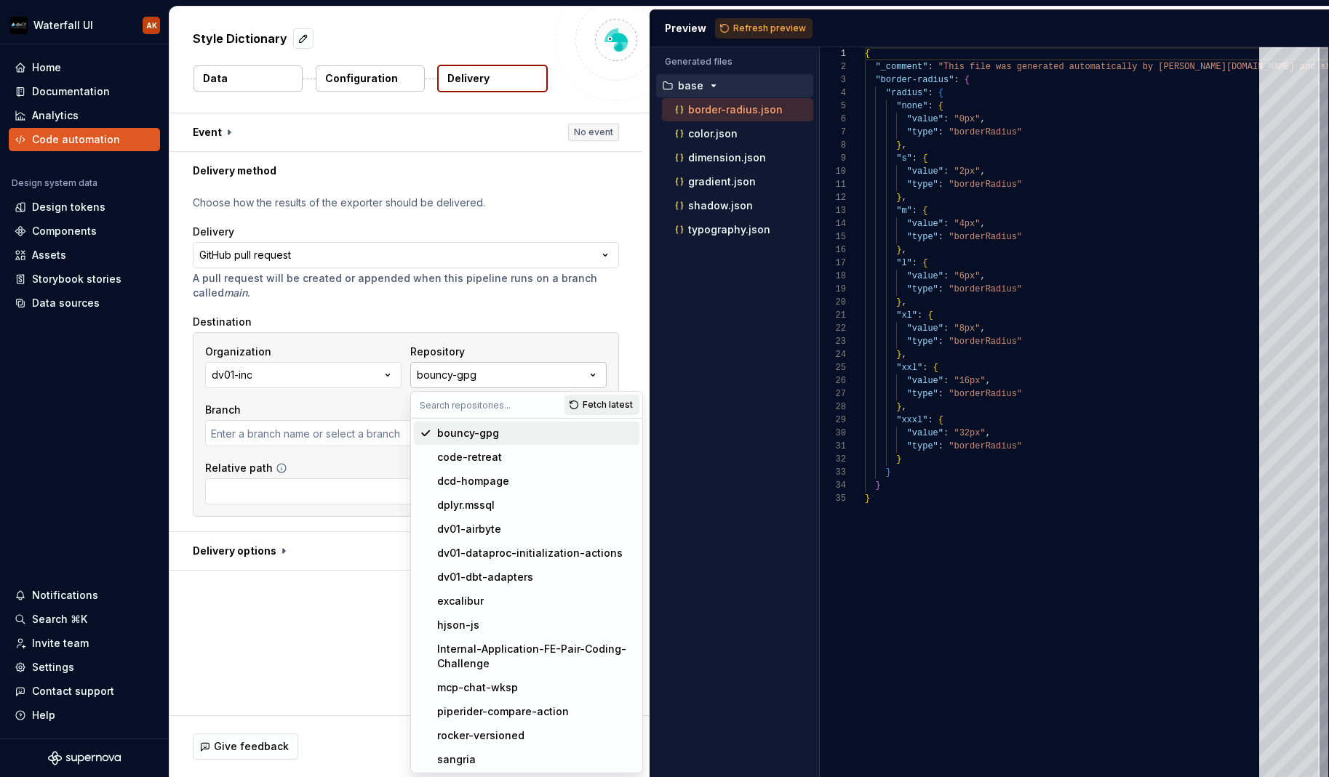
type input "master"
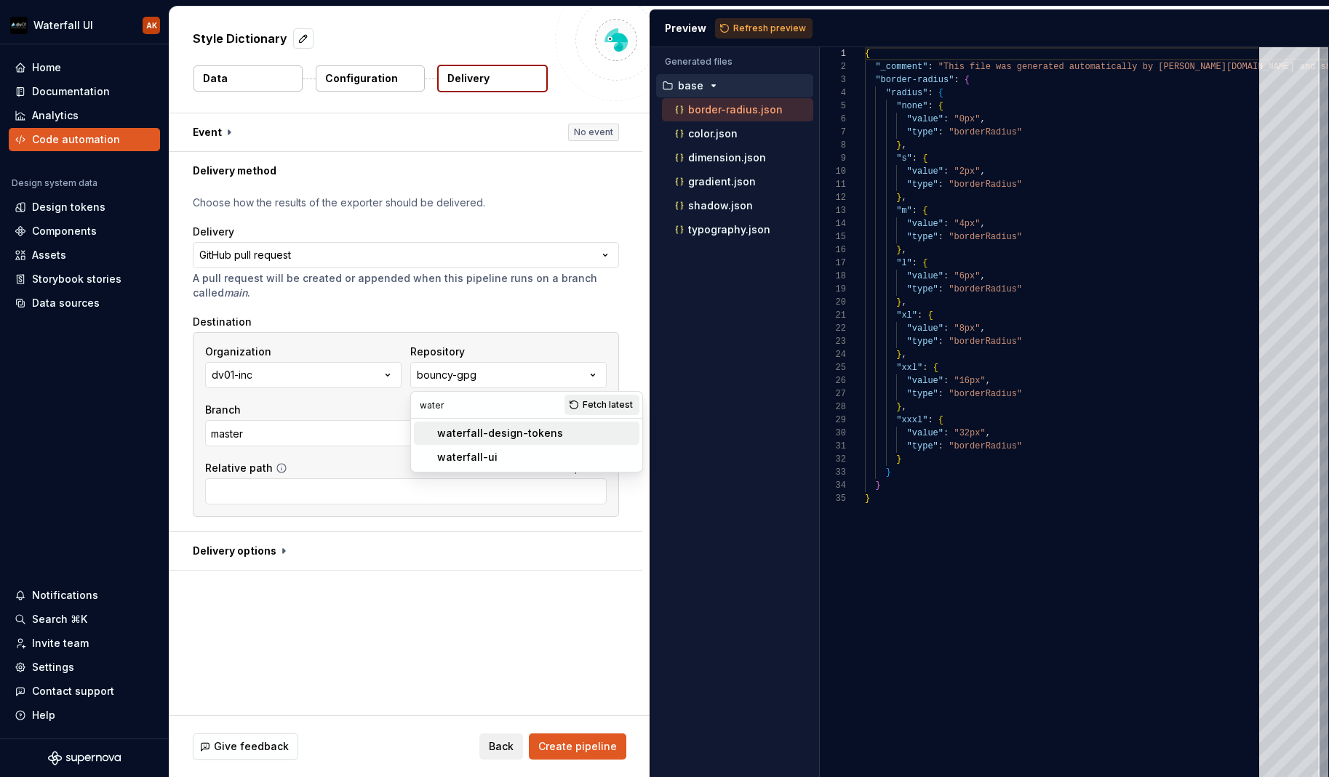
type input "water"
click at [505, 433] on div "waterfall-design-tokens" at bounding box center [500, 433] width 126 height 15
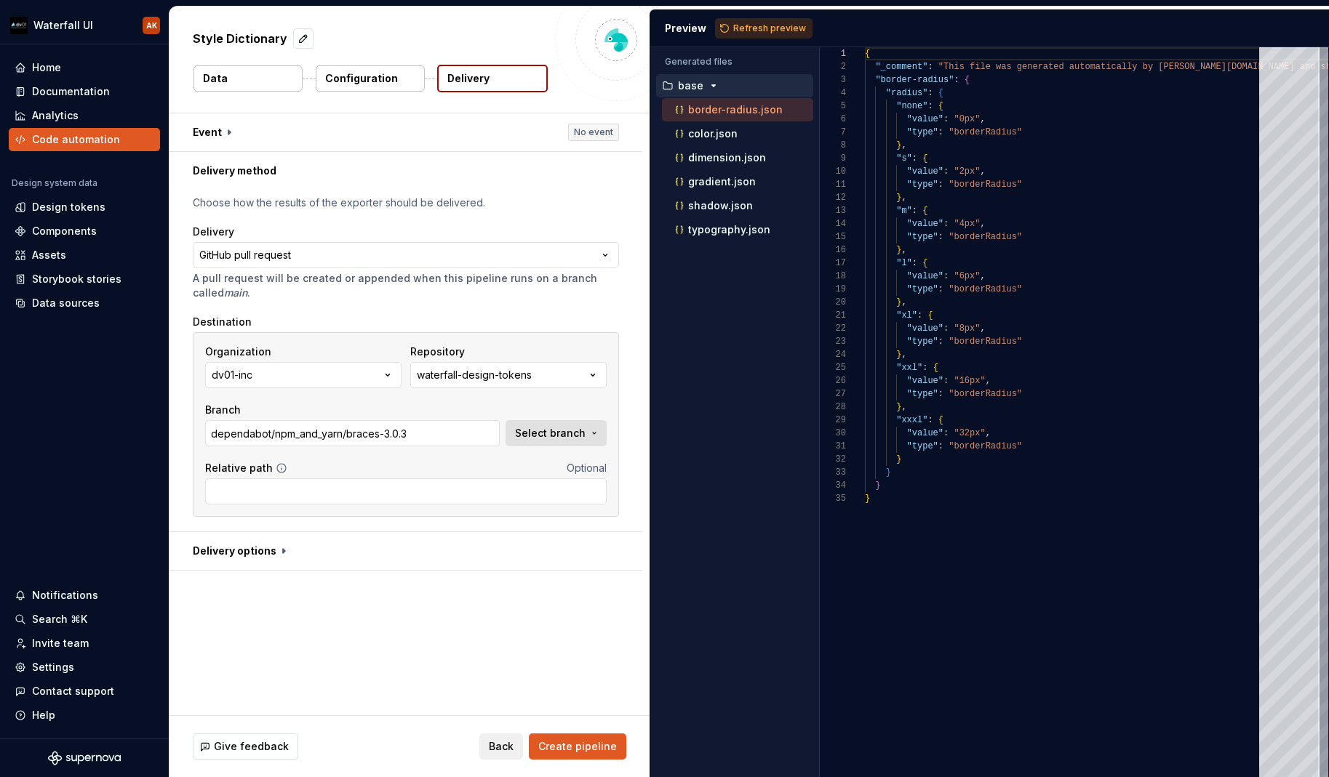
click at [537, 433] on span "Select branch" at bounding box center [550, 433] width 71 height 15
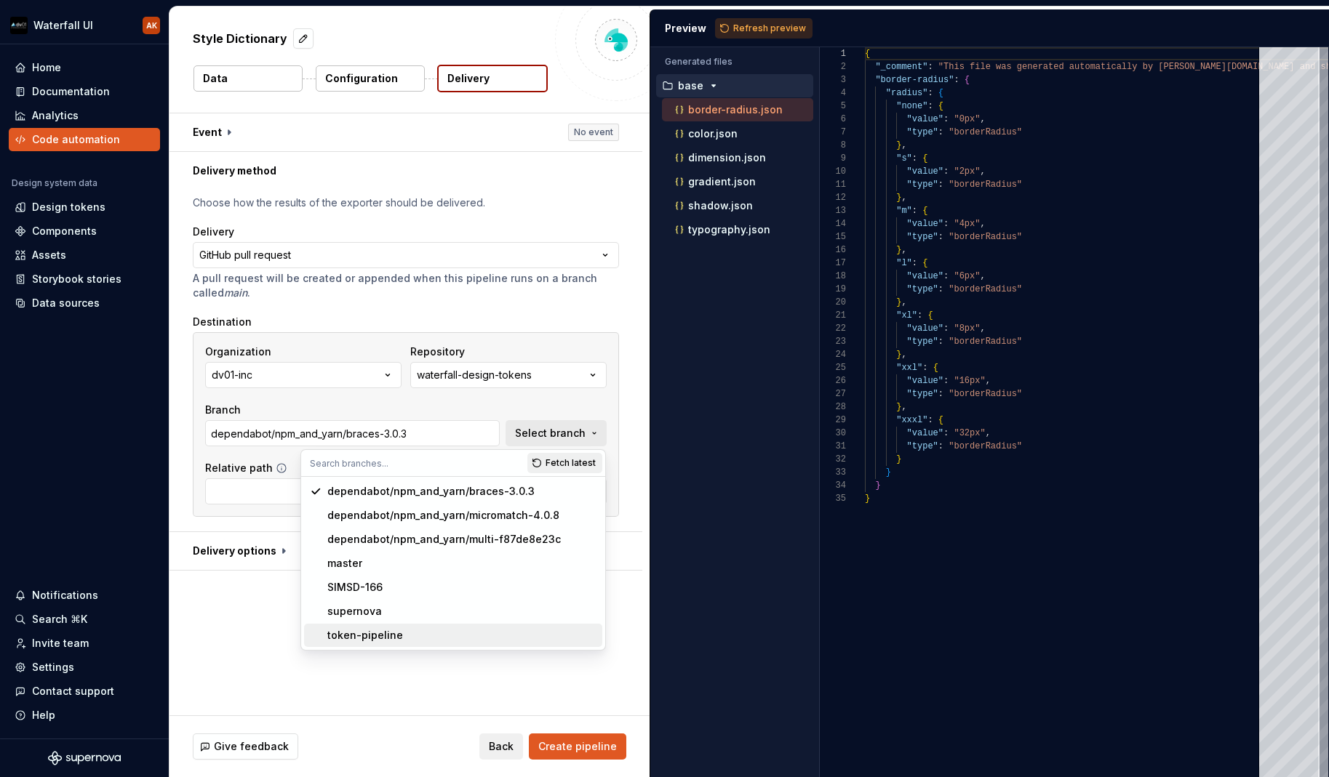
click at [356, 637] on div "token-pipeline" at bounding box center [365, 635] width 76 height 15
type input "token-pipeline"
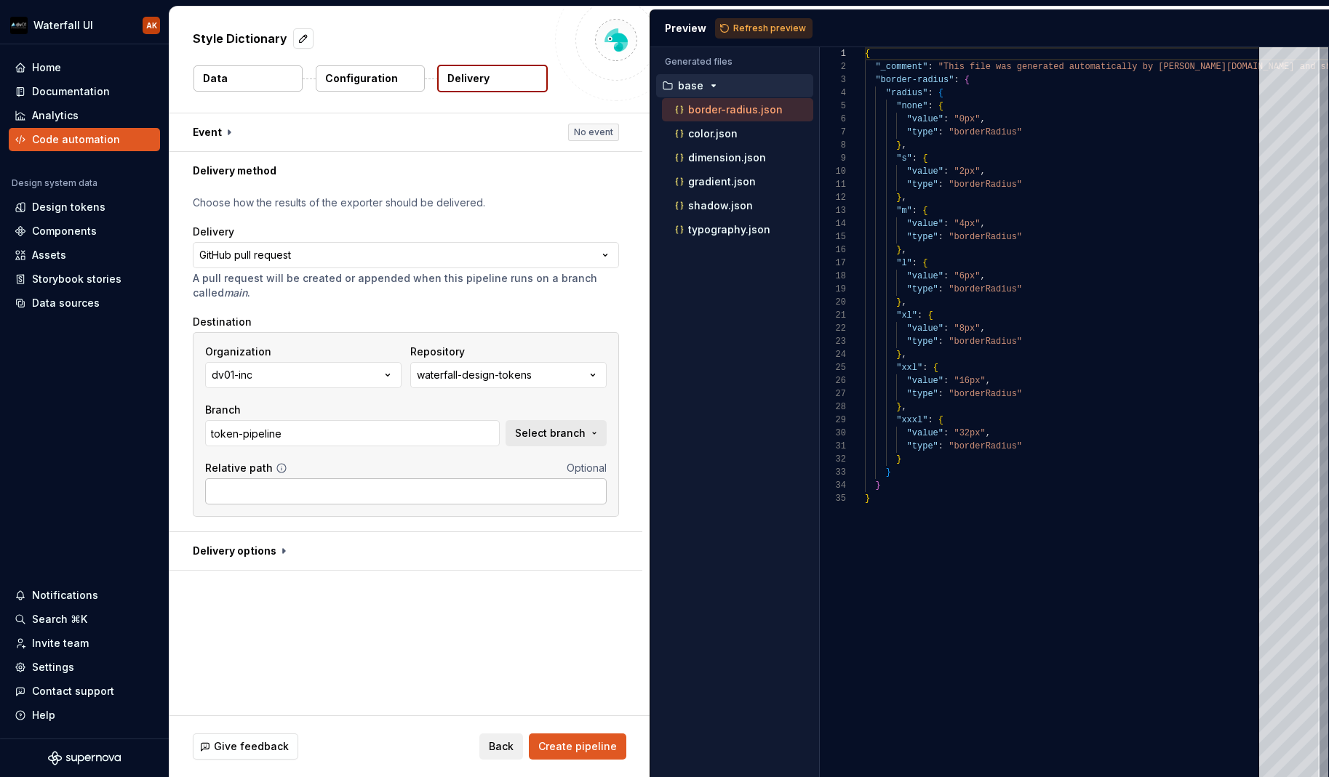
click at [257, 492] on input "Relative path" at bounding box center [405, 492] width 401 height 26
type input "tokens"
click at [329, 521] on div "**********" at bounding box center [406, 361] width 426 height 330
click at [585, 744] on span "Create pipeline" at bounding box center [577, 747] width 79 height 15
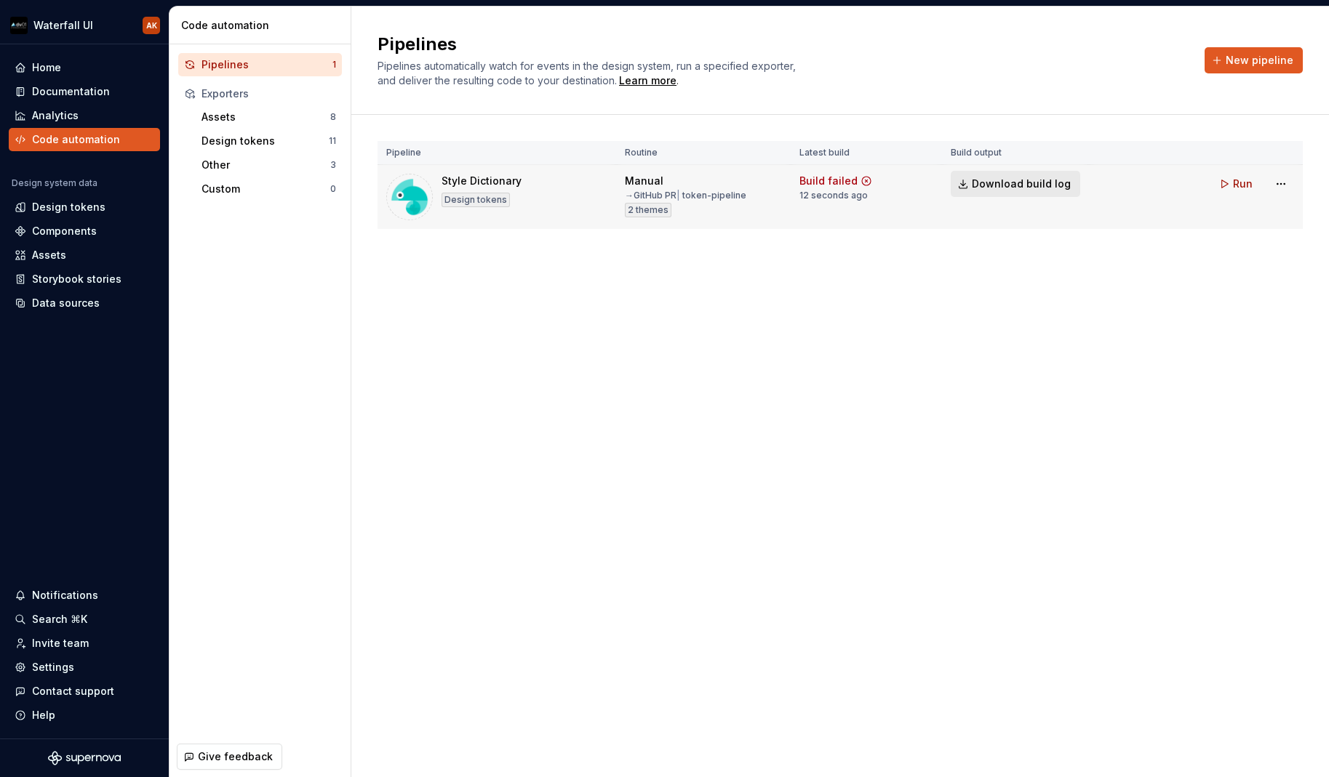
click at [1007, 184] on span "Download build log" at bounding box center [1021, 184] width 99 height 15
click at [584, 189] on div "Style Dictionary Design tokens" at bounding box center [496, 197] width 221 height 47
click at [647, 181] on div "Manual" at bounding box center [644, 181] width 39 height 15
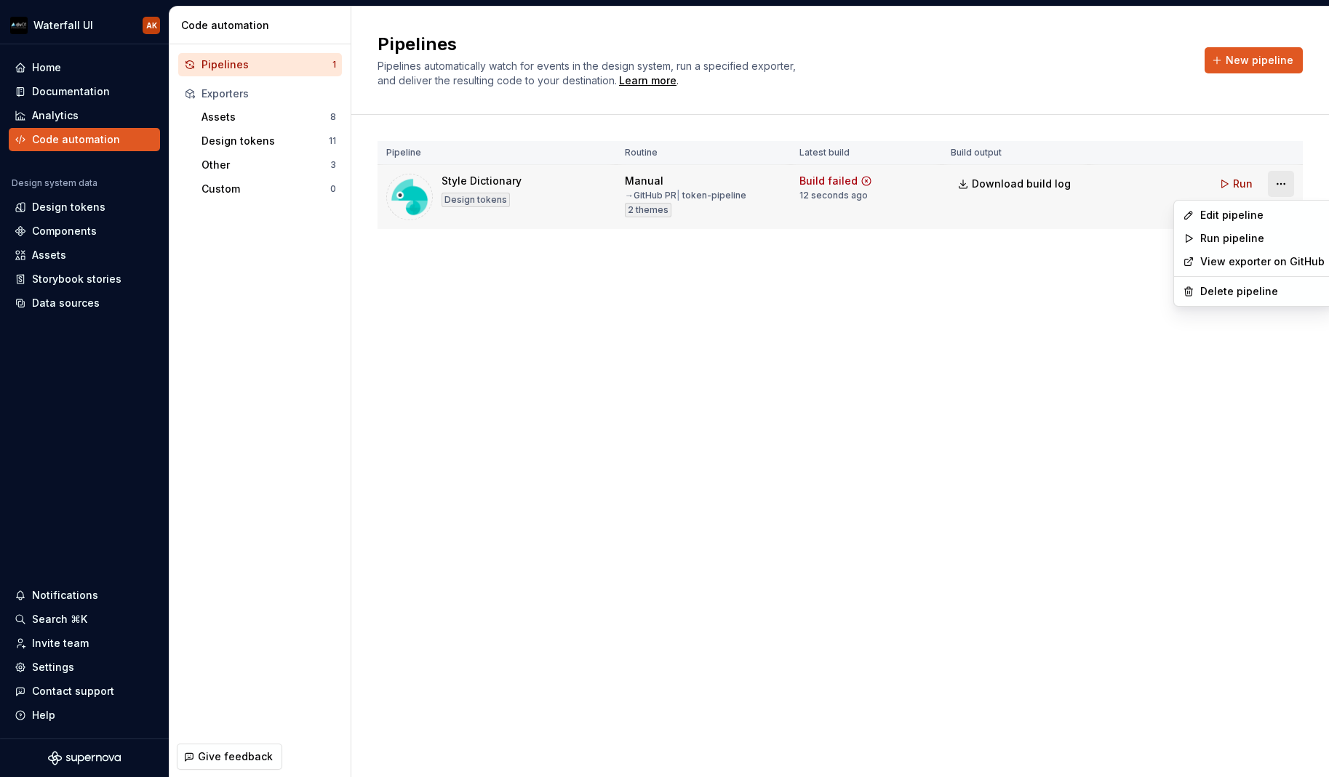
click at [1284, 181] on html "Waterfall UI AK Home Documentation Analytics Code automation Design system data…" at bounding box center [664, 388] width 1329 height 777
click at [825, 181] on html "Waterfall UI AK Home Documentation Analytics Code automation Design system data…" at bounding box center [664, 388] width 1329 height 777
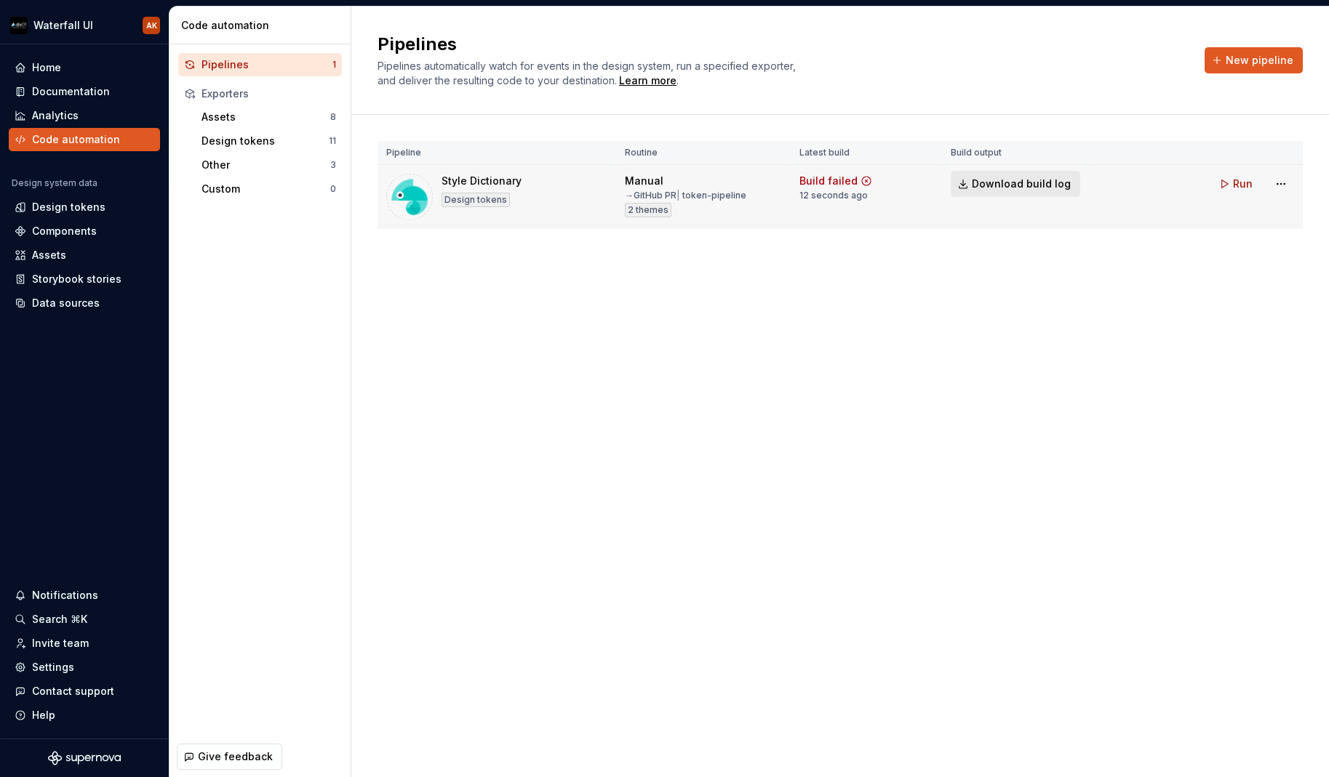
click at [985, 182] on span "Download build log" at bounding box center [1021, 184] width 99 height 15
click at [812, 196] on div "54 seconds ago" at bounding box center [834, 196] width 71 height 12
click at [994, 177] on button "Download build log" at bounding box center [1015, 184] width 129 height 26
click at [1276, 182] on html "Waterfall UI AK Home Documentation Analytics Code automation Design system data…" at bounding box center [664, 388] width 1329 height 777
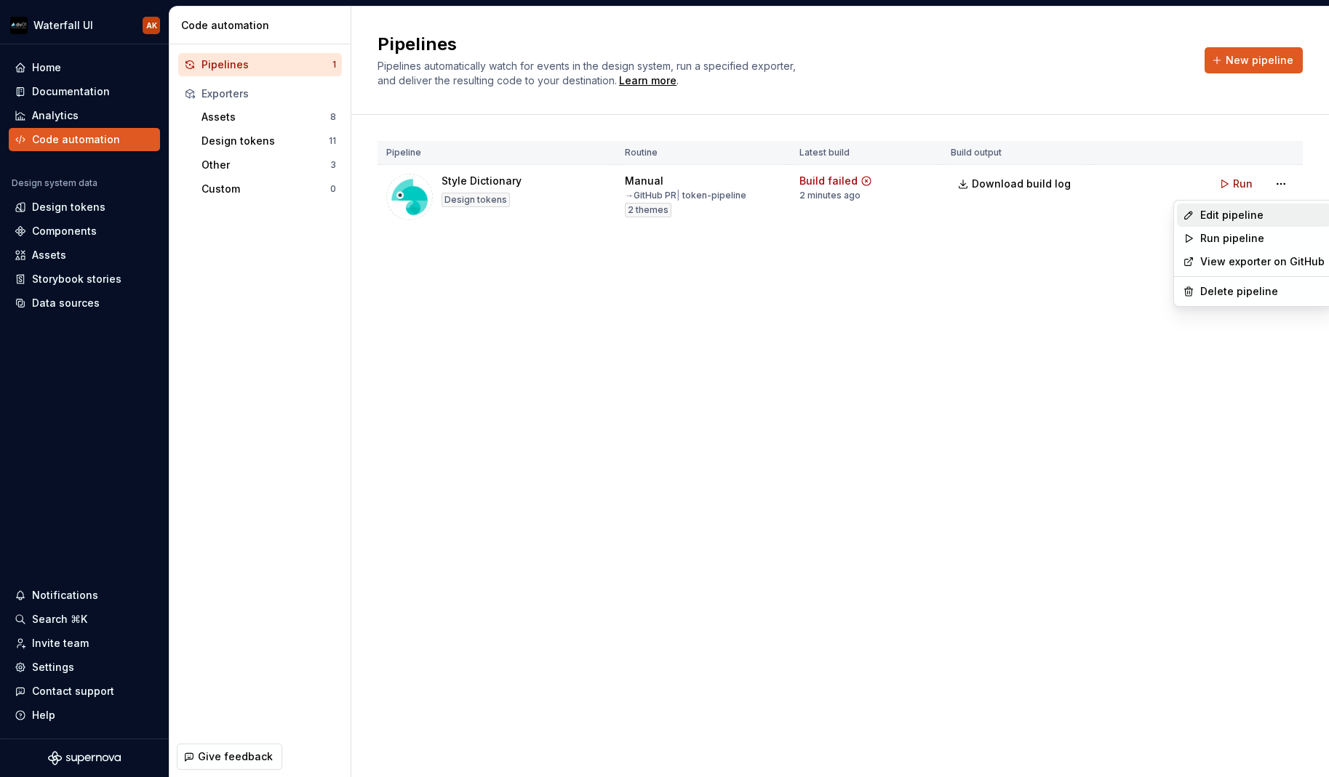
click at [1199, 214] on div "Edit pipeline" at bounding box center [1253, 215] width 153 height 23
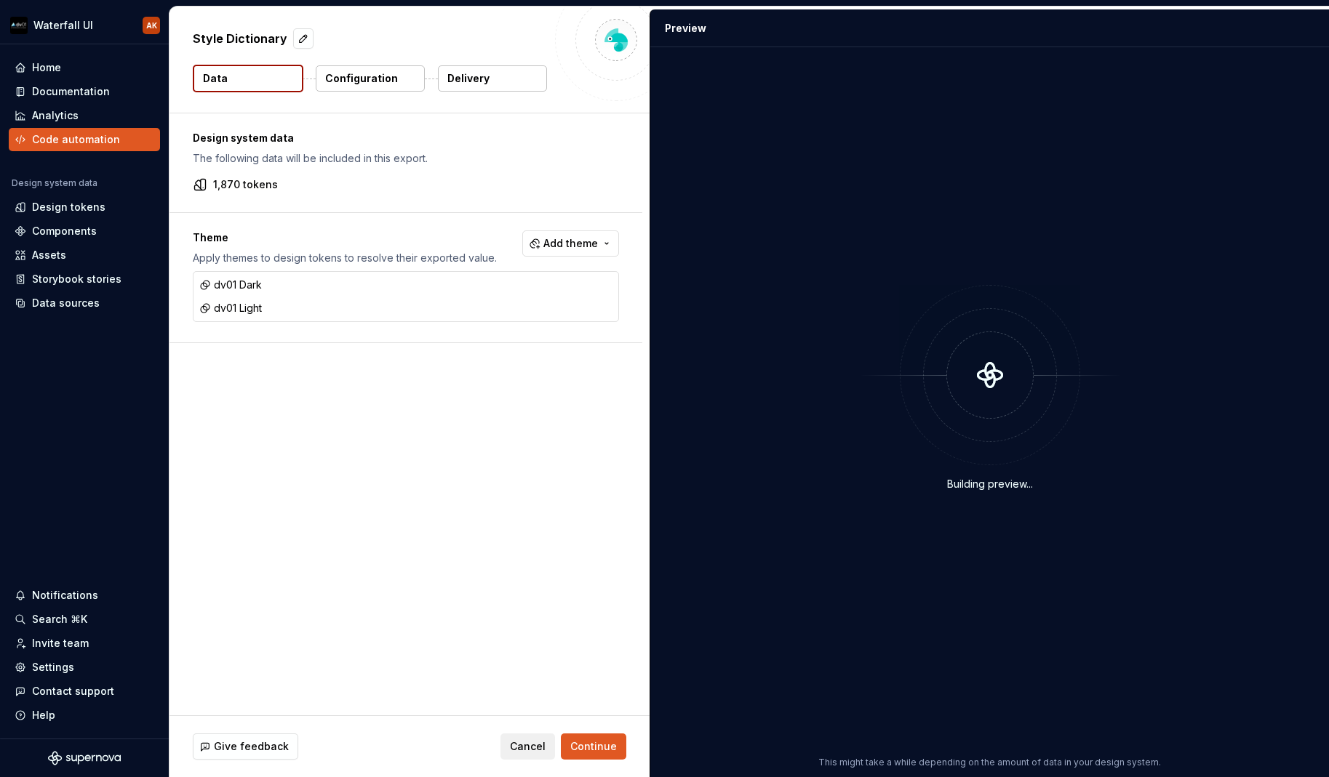
click at [364, 82] on p "Configuration" at bounding box center [361, 78] width 73 height 15
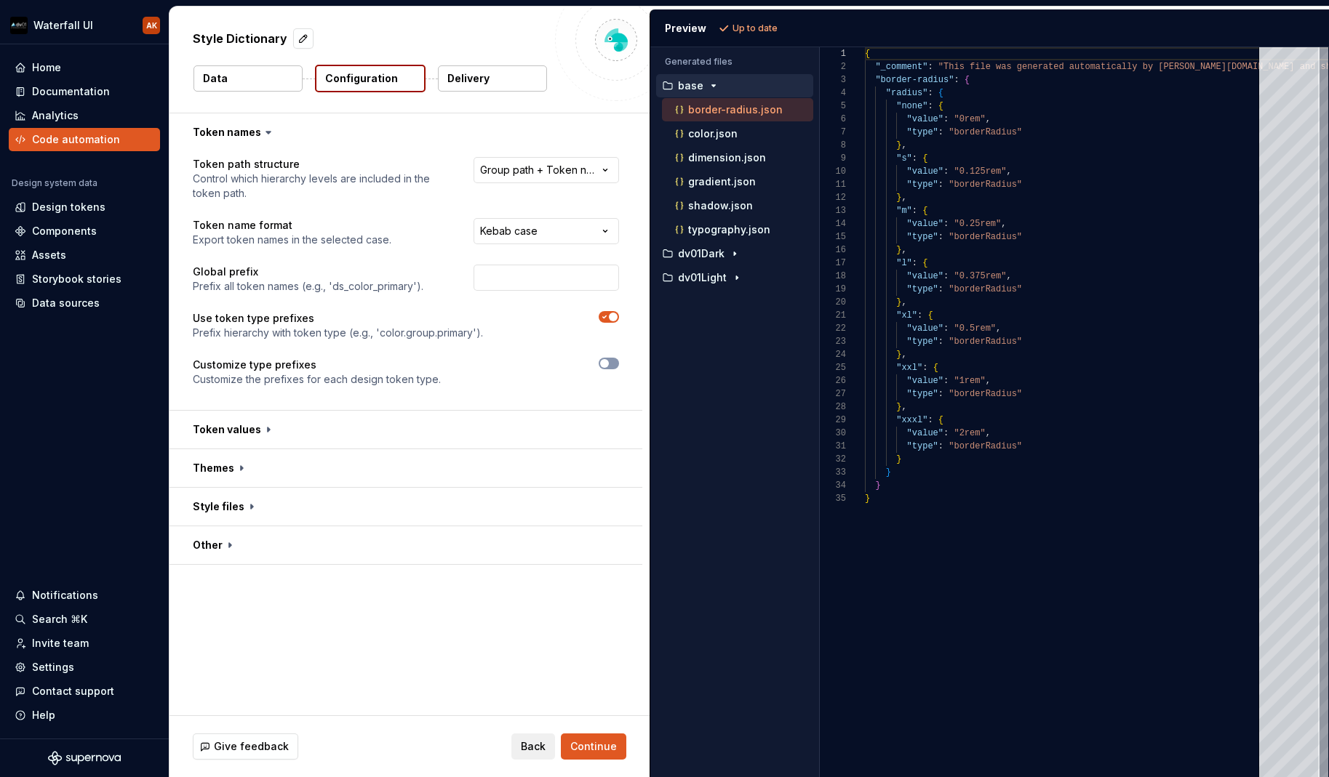
click at [465, 77] on p "Delivery" at bounding box center [468, 78] width 42 height 15
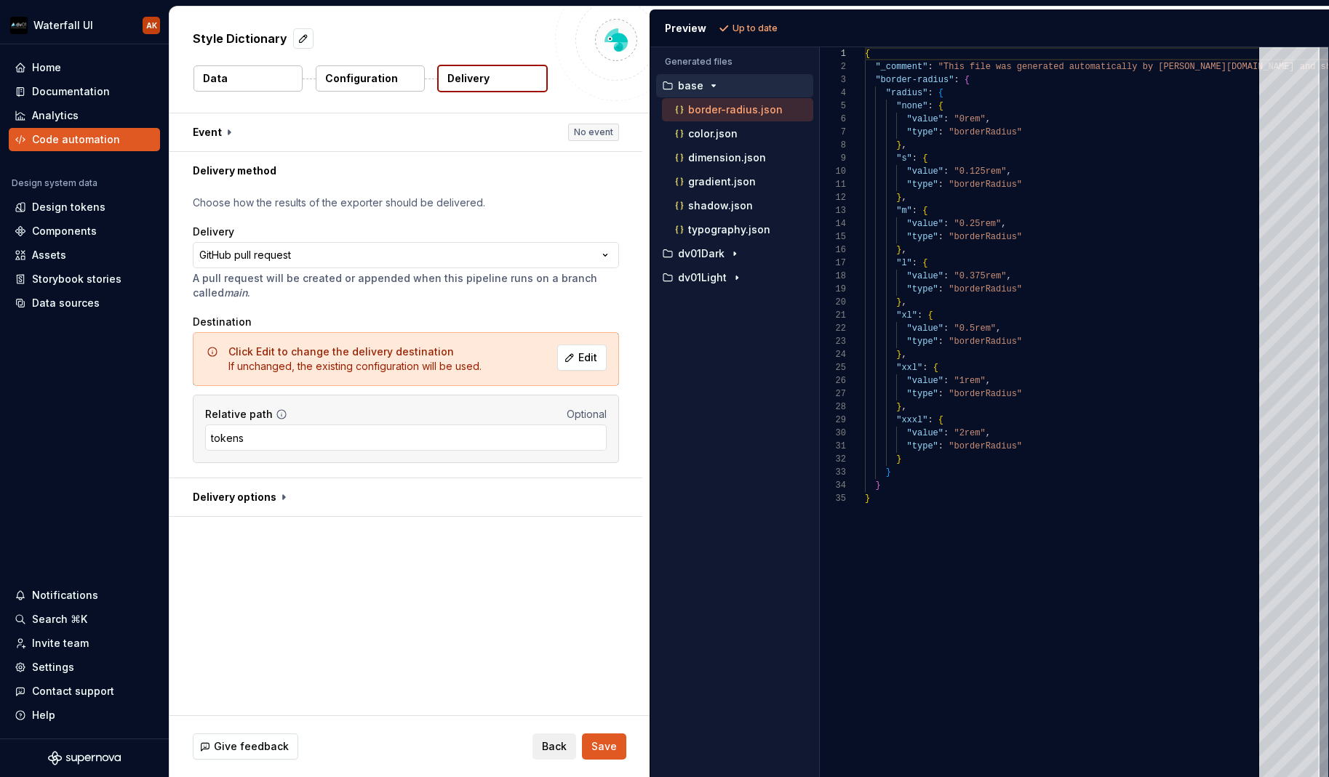
click at [460, 79] on p "Delivery" at bounding box center [468, 78] width 42 height 15
click at [733, 130] on p "color.json" at bounding box center [712, 134] width 49 height 12
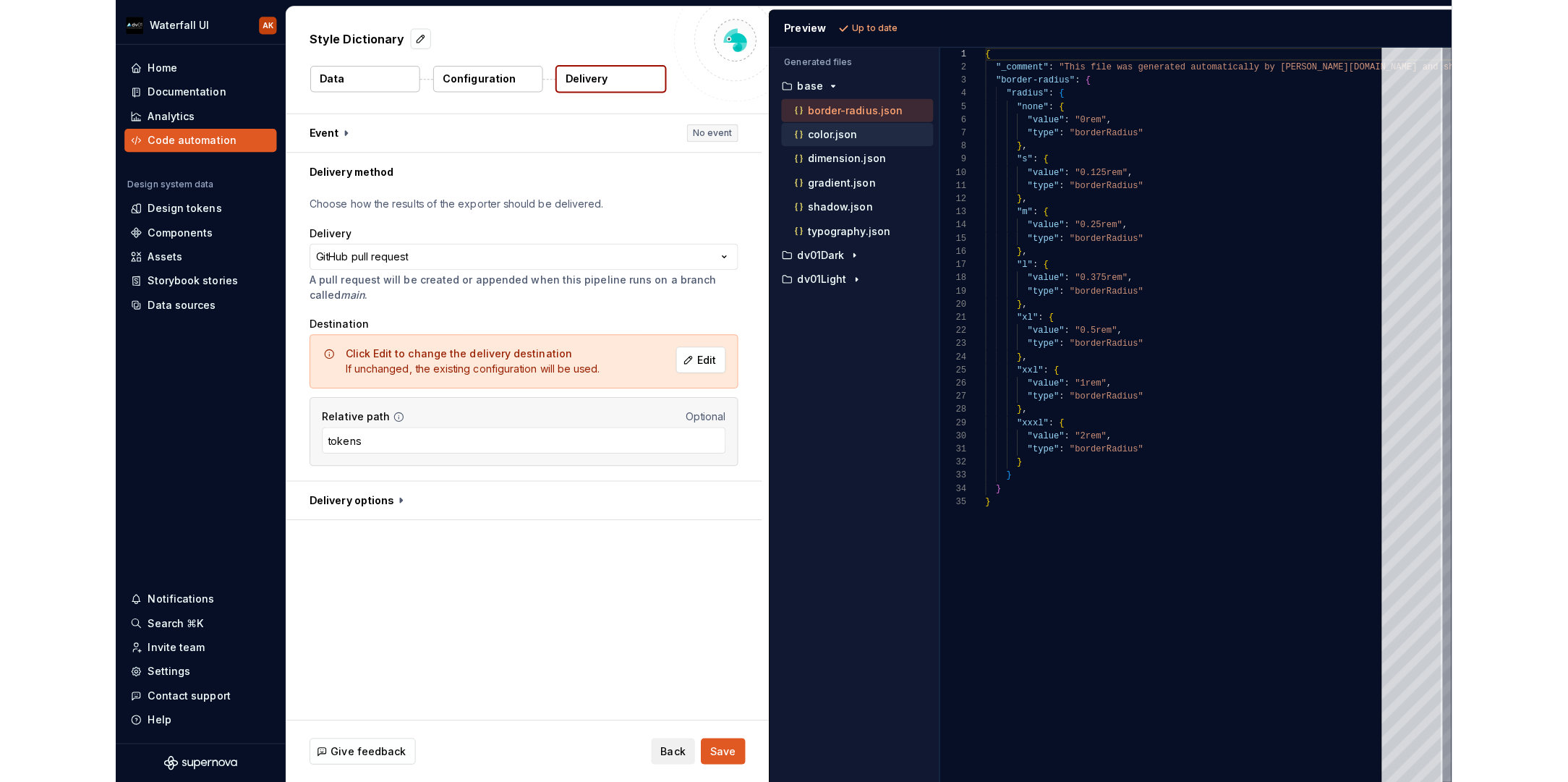
scroll to position [130, 0]
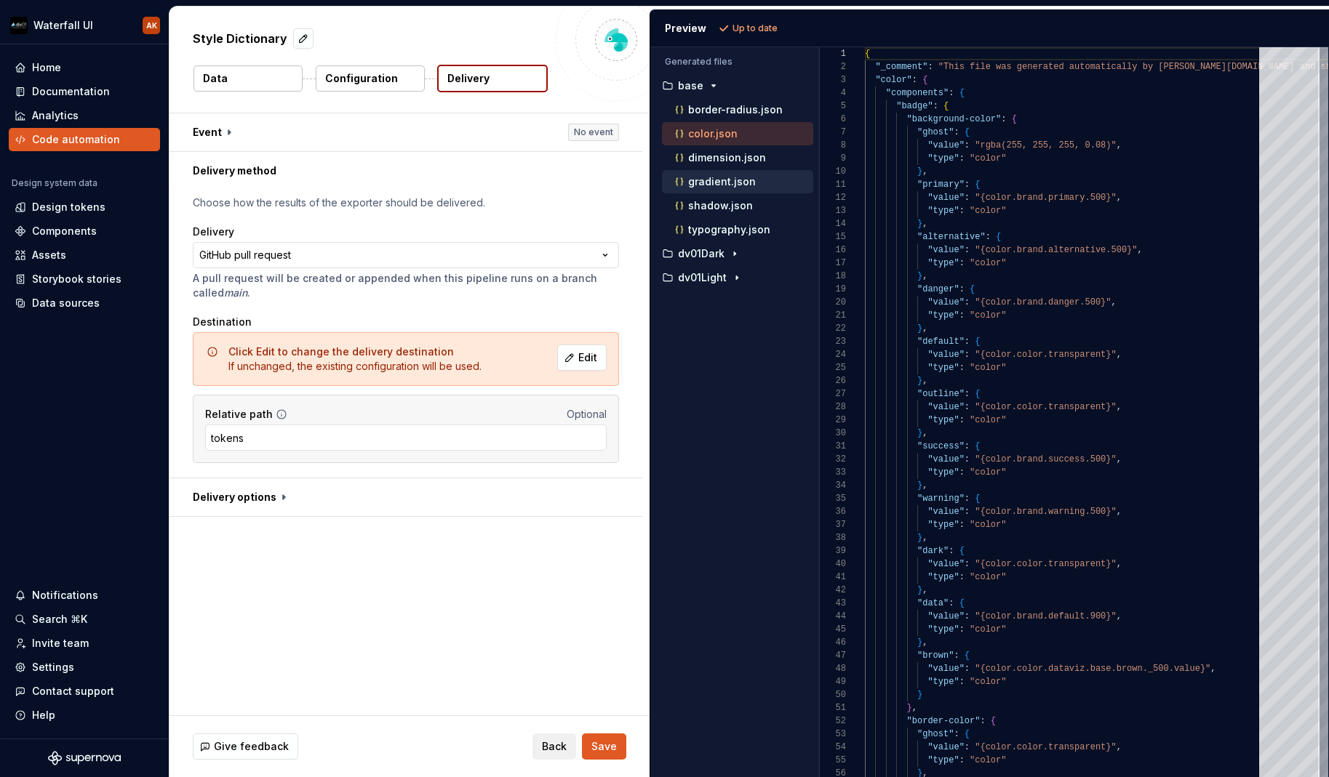
click at [735, 183] on p "gradient.json" at bounding box center [722, 182] width 68 height 12
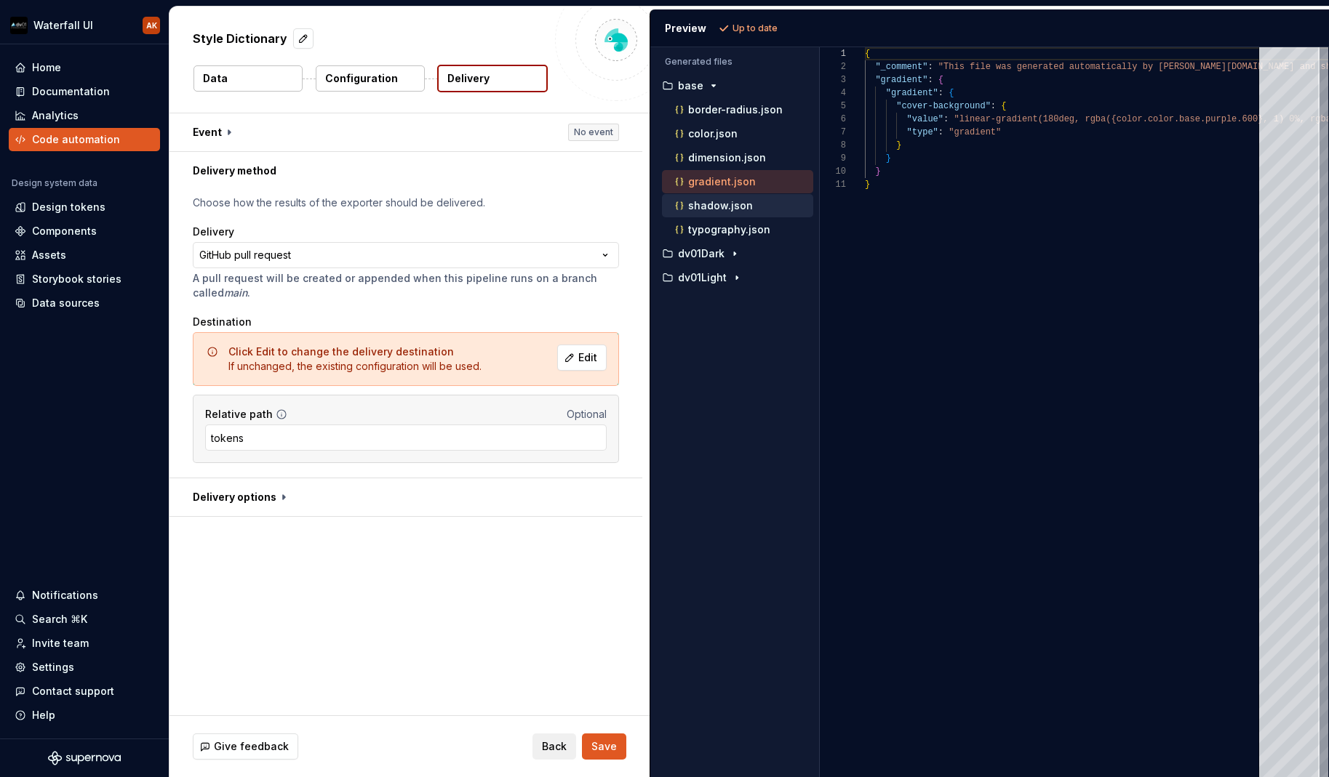
click at [715, 199] on div "shadow.json" at bounding box center [742, 206] width 141 height 15
click at [714, 223] on div "typography.json" at bounding box center [742, 230] width 141 height 15
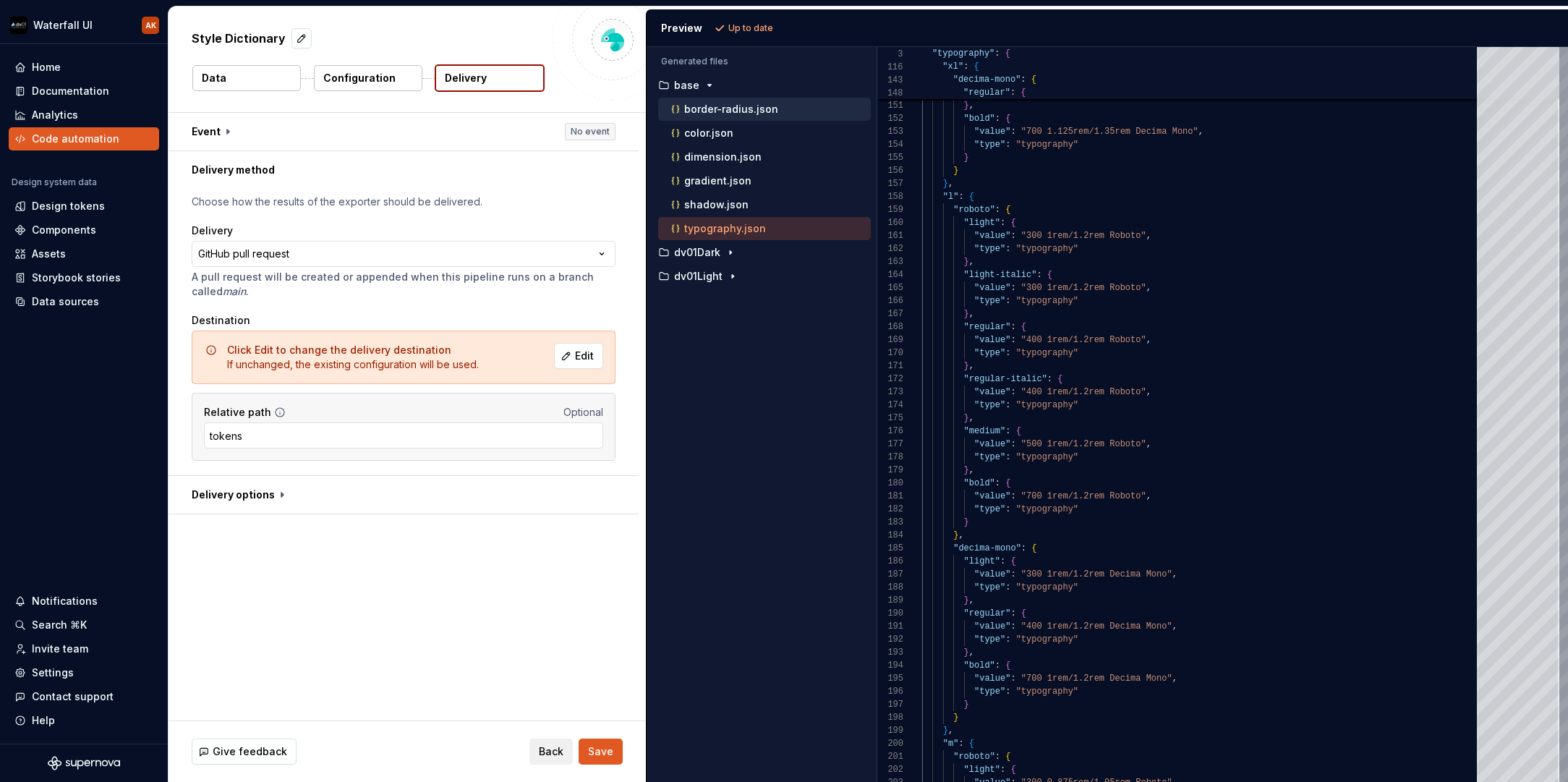
click at [730, 110] on p "border-radius.json" at bounding box center [731, 109] width 94 height 12
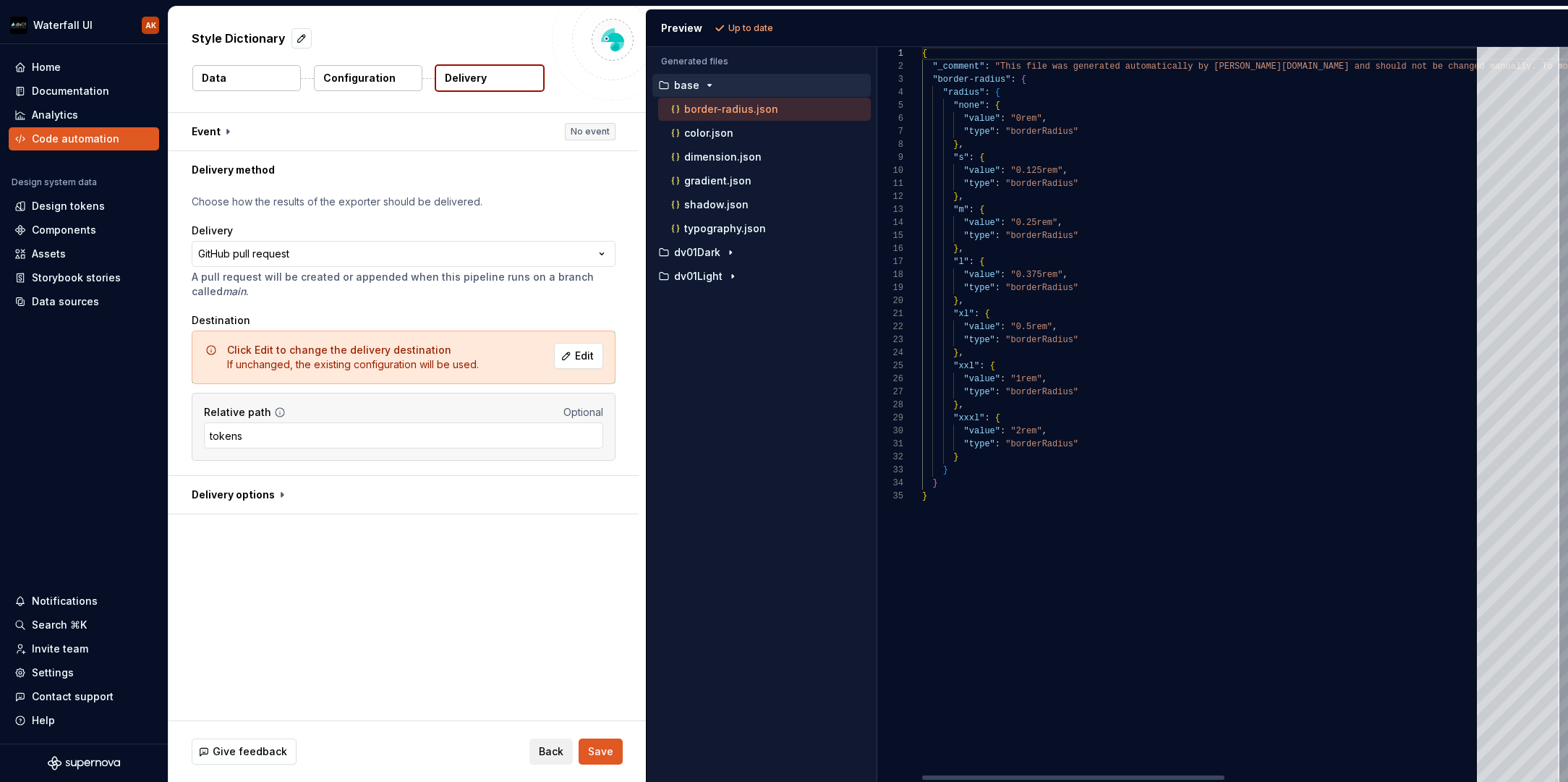
click at [709, 86] on icon "button" at bounding box center [710, 85] width 4 height 1
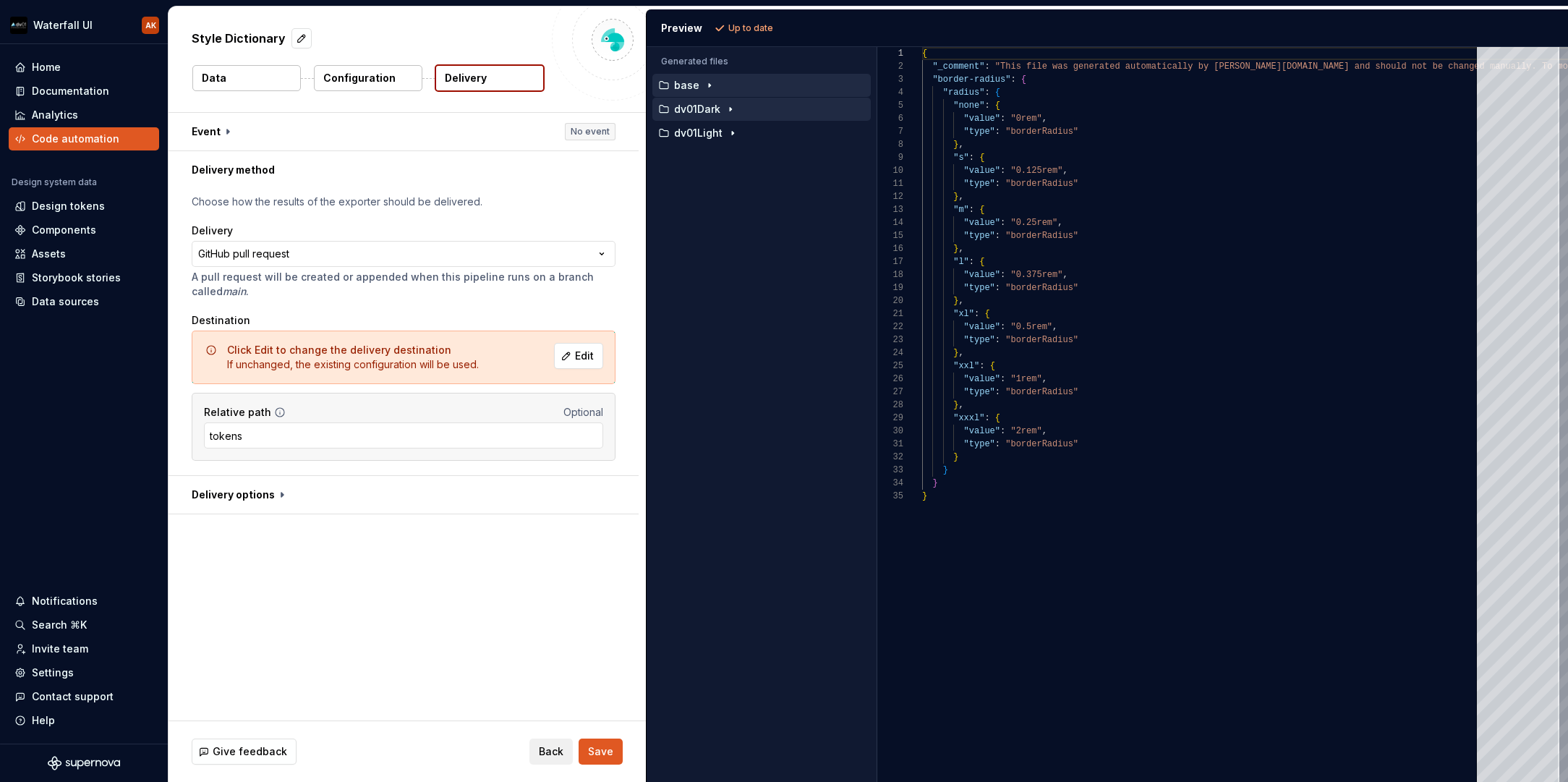
click at [705, 104] on p "dv01Dark" at bounding box center [697, 109] width 47 height 12
click at [699, 201] on p "gradient.json" at bounding box center [718, 205] width 68 height 12
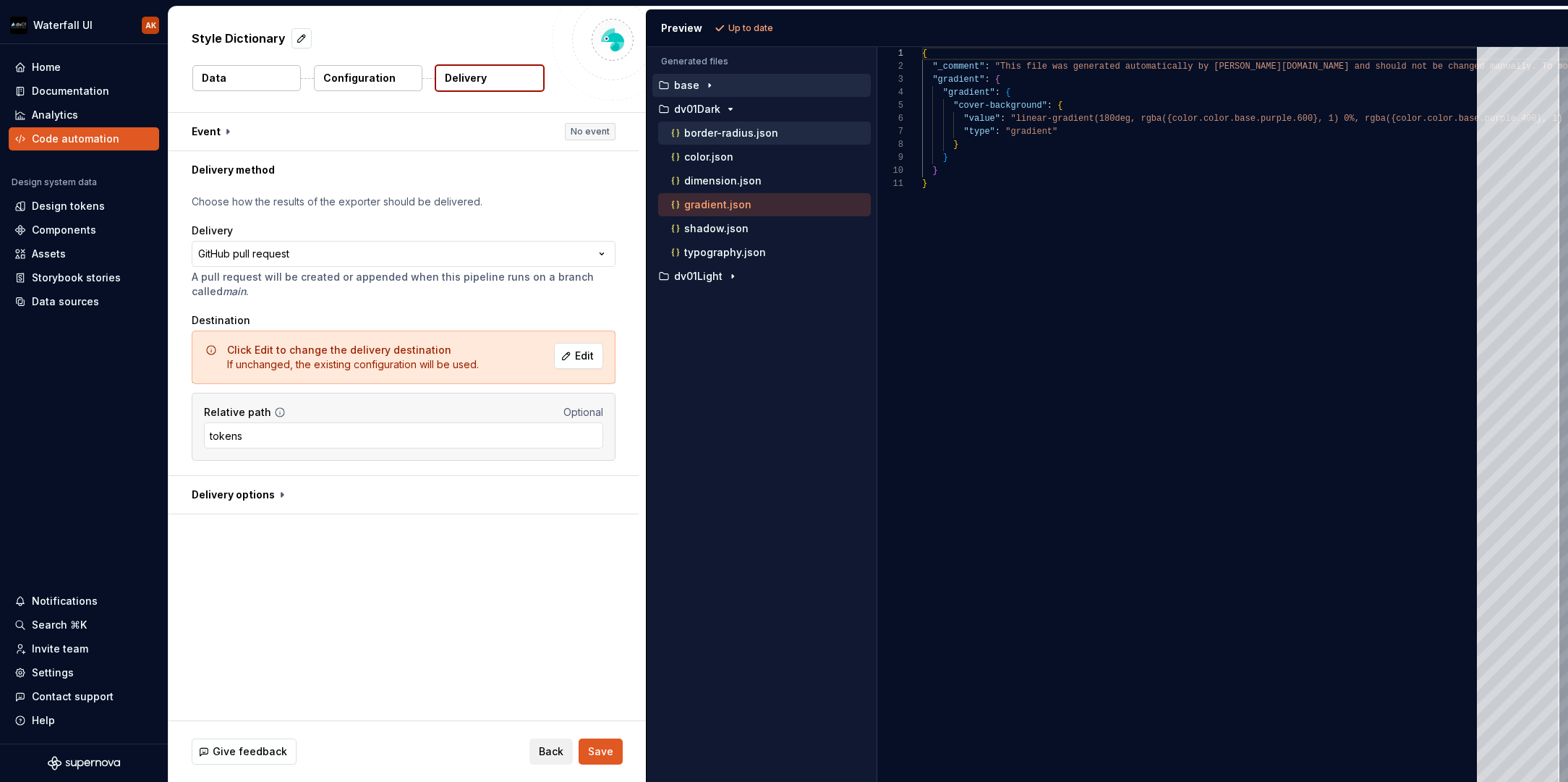
click at [700, 132] on p "border-radius.json" at bounding box center [731, 133] width 94 height 12
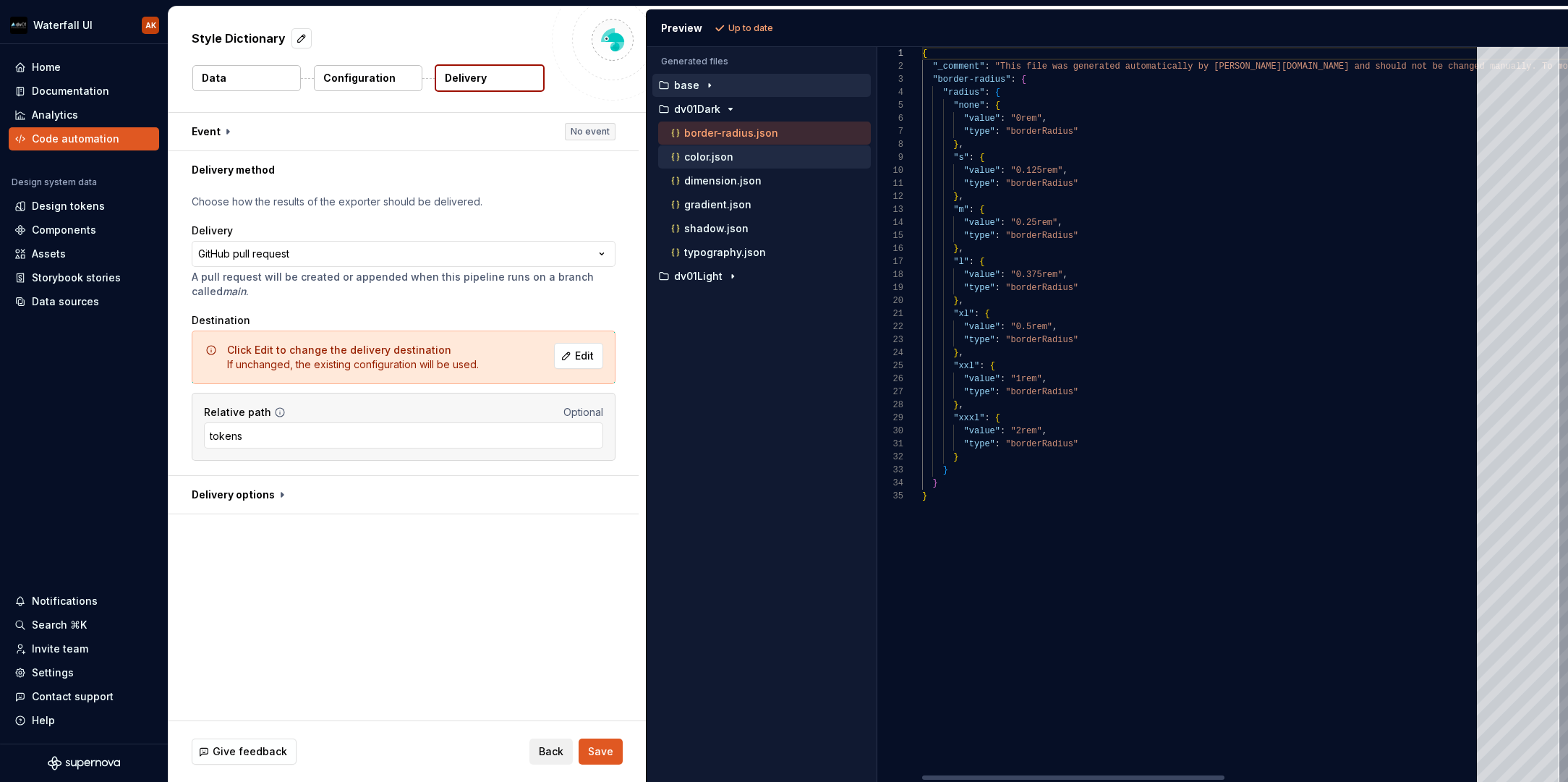
click at [697, 158] on p "color.json" at bounding box center [708, 157] width 49 height 12
type textarea "**********"
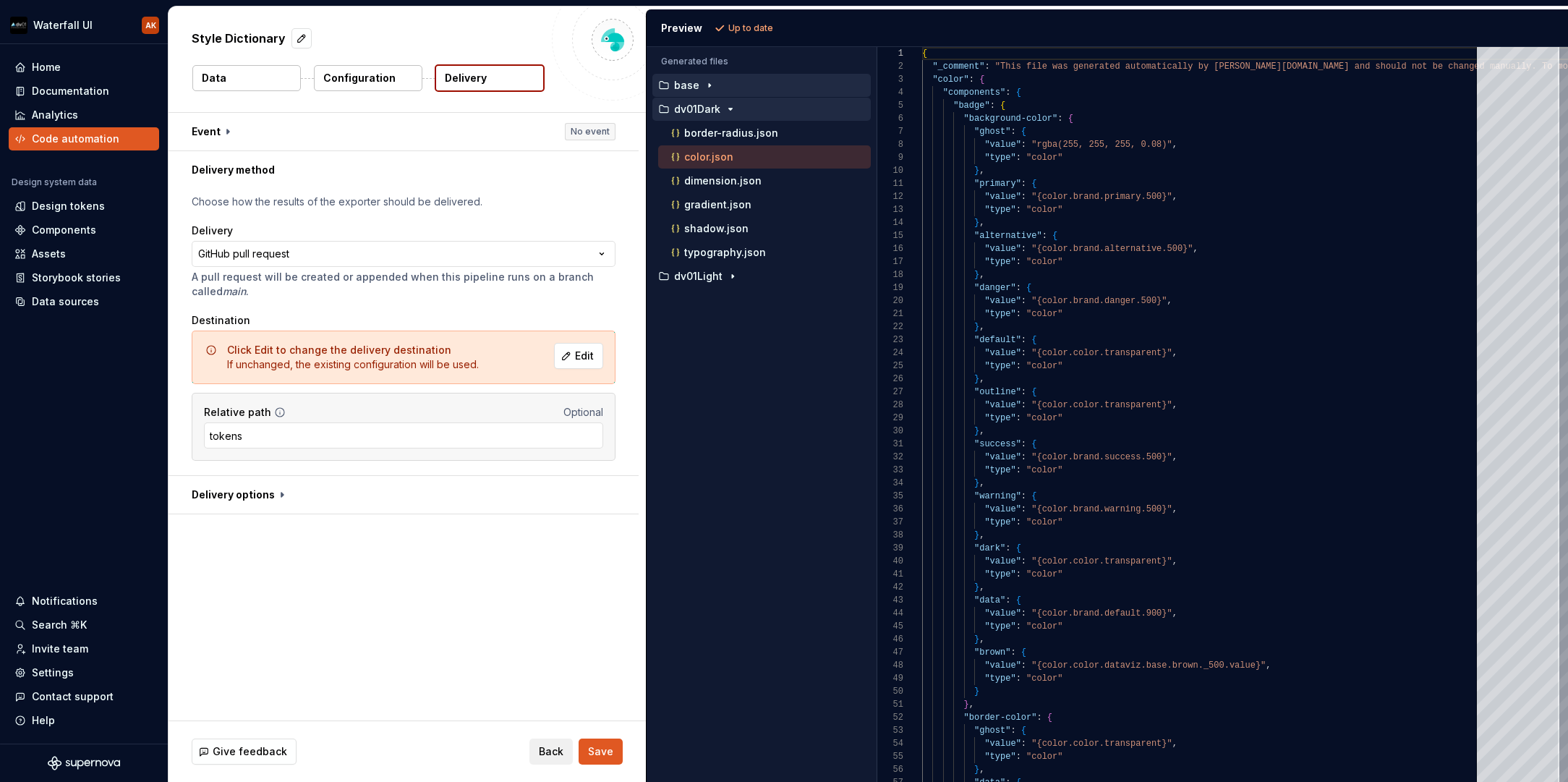
click at [692, 110] on p "dv01Dark" at bounding box center [697, 109] width 47 height 12
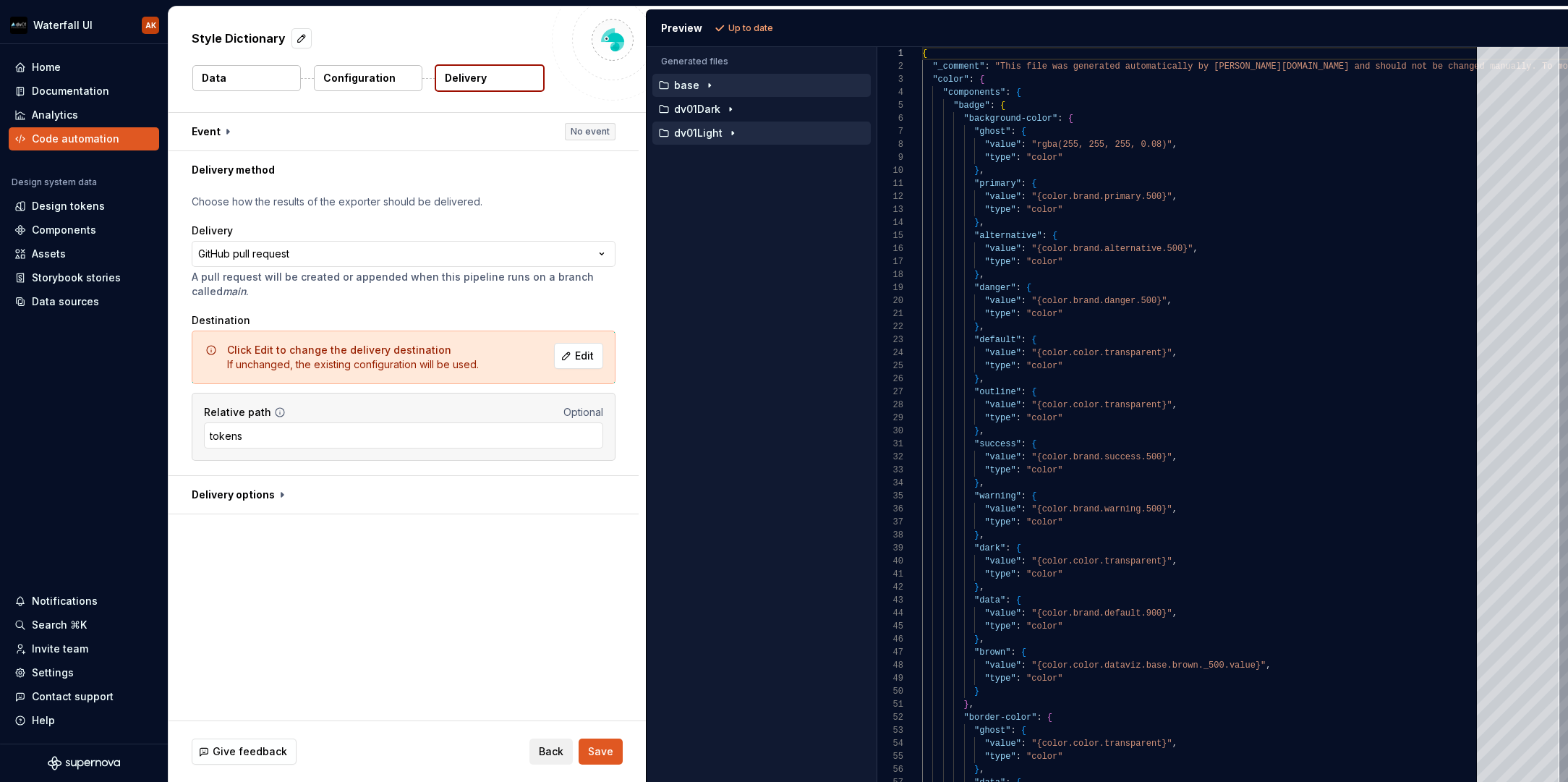
click at [692, 133] on p "dv01Light" at bounding box center [698, 133] width 49 height 12
click at [694, 87] on p "base" at bounding box center [686, 86] width 25 height 12
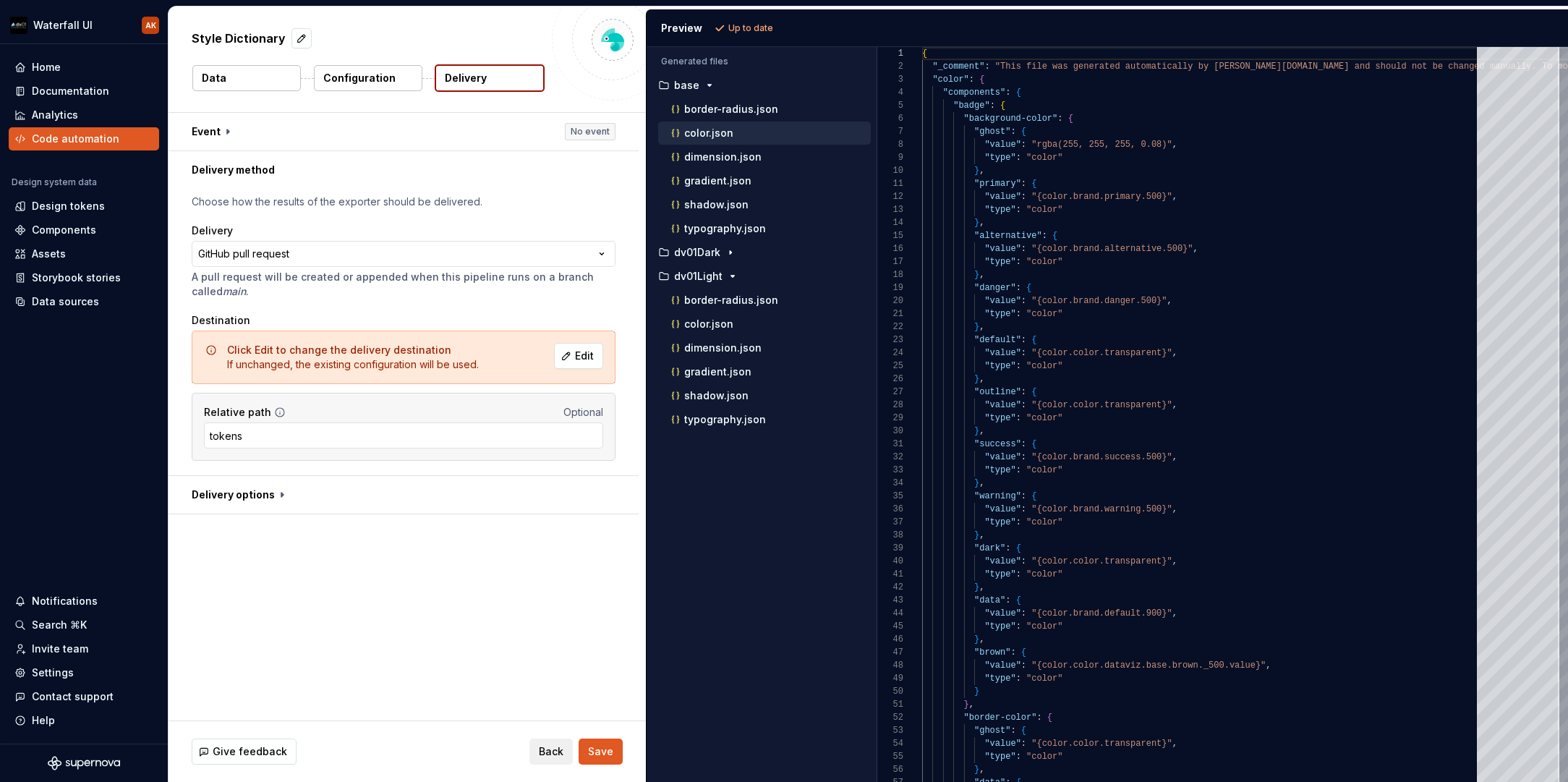
click at [695, 131] on p "color.json" at bounding box center [708, 133] width 49 height 12
click at [914, 94] on div at bounding box center [914, 93] width 19 height 13
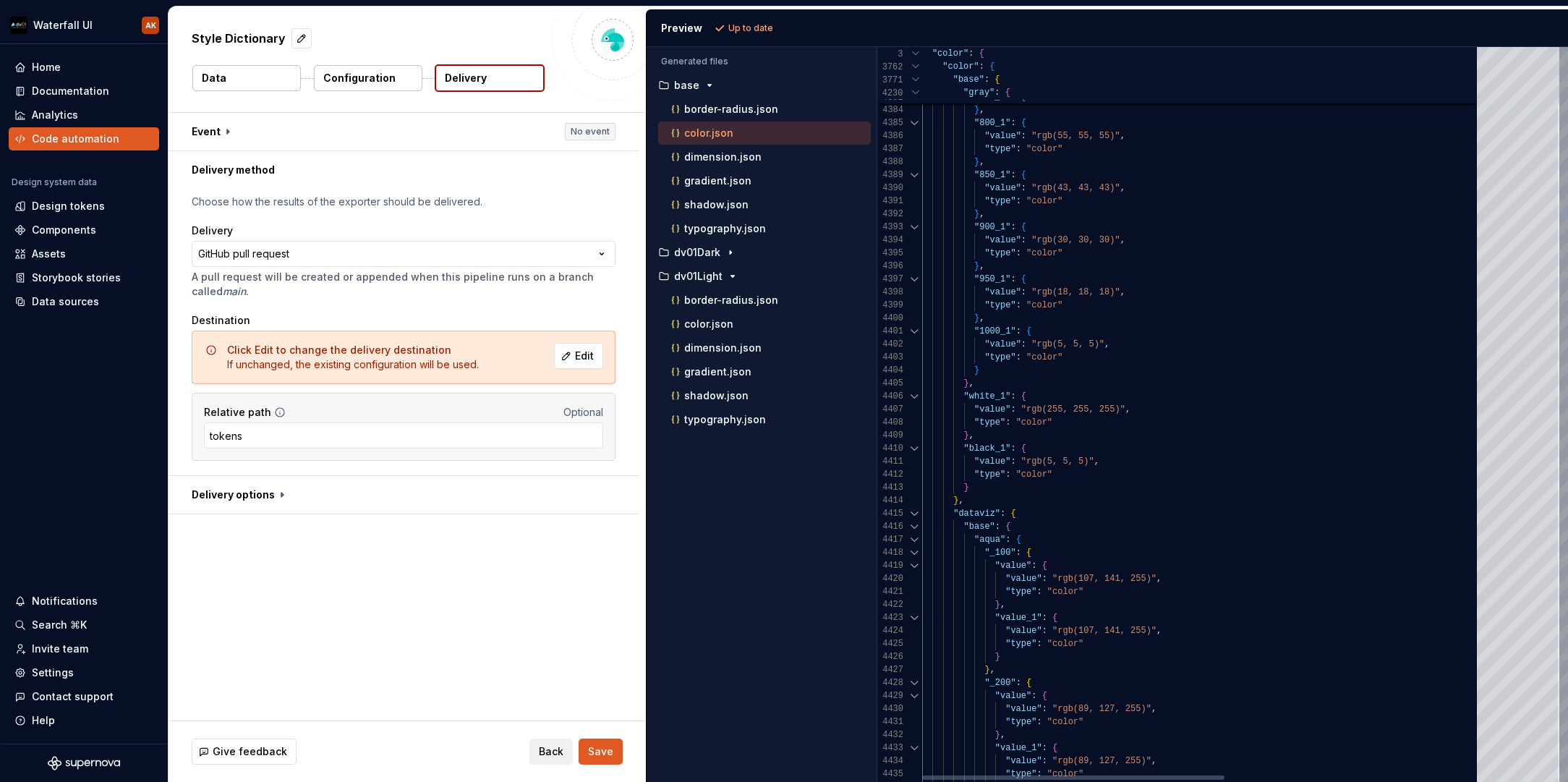
click at [911, 67] on div at bounding box center [915, 66] width 13 height 13
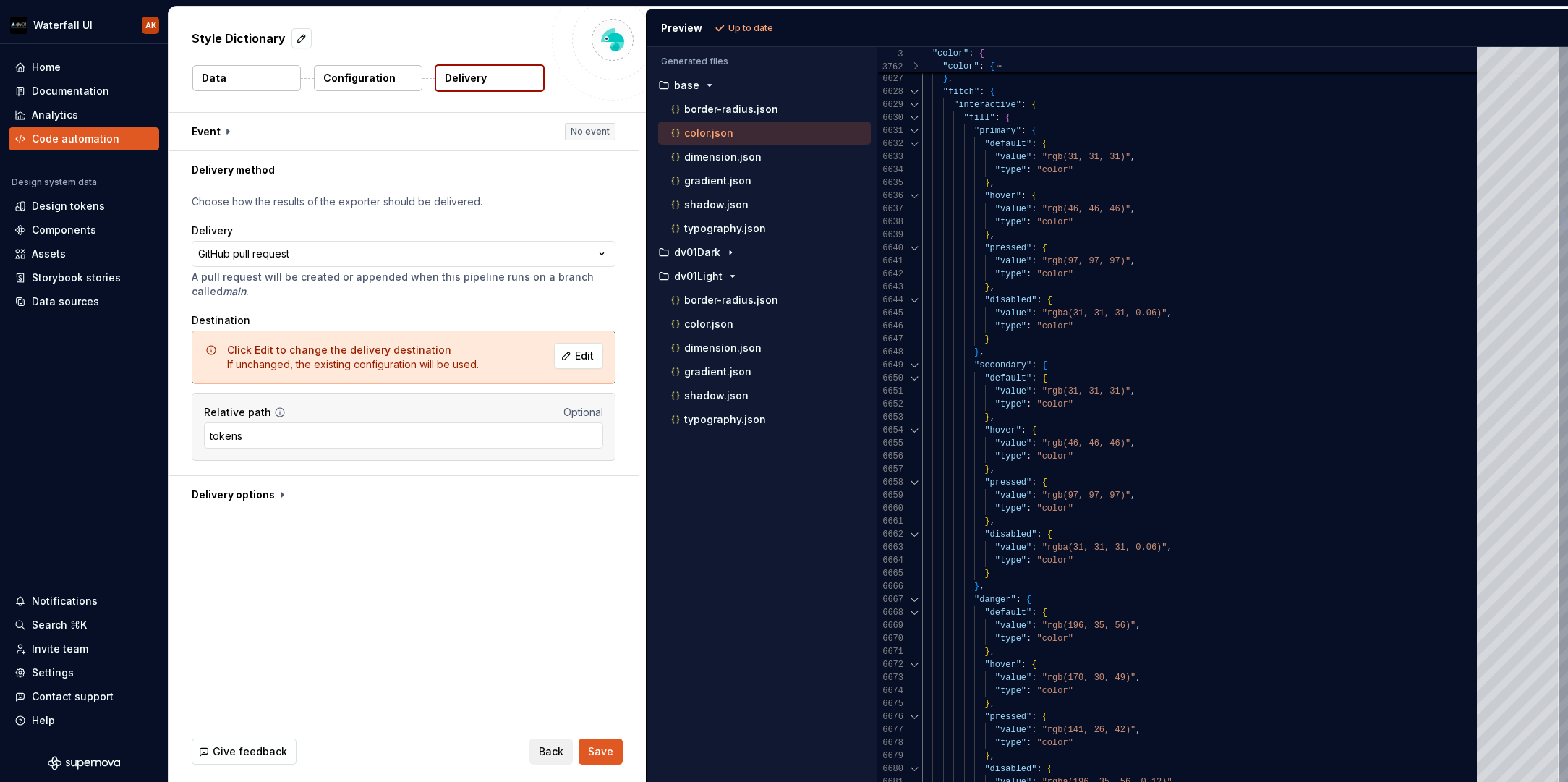
click at [915, 92] on div at bounding box center [914, 92] width 19 height 13
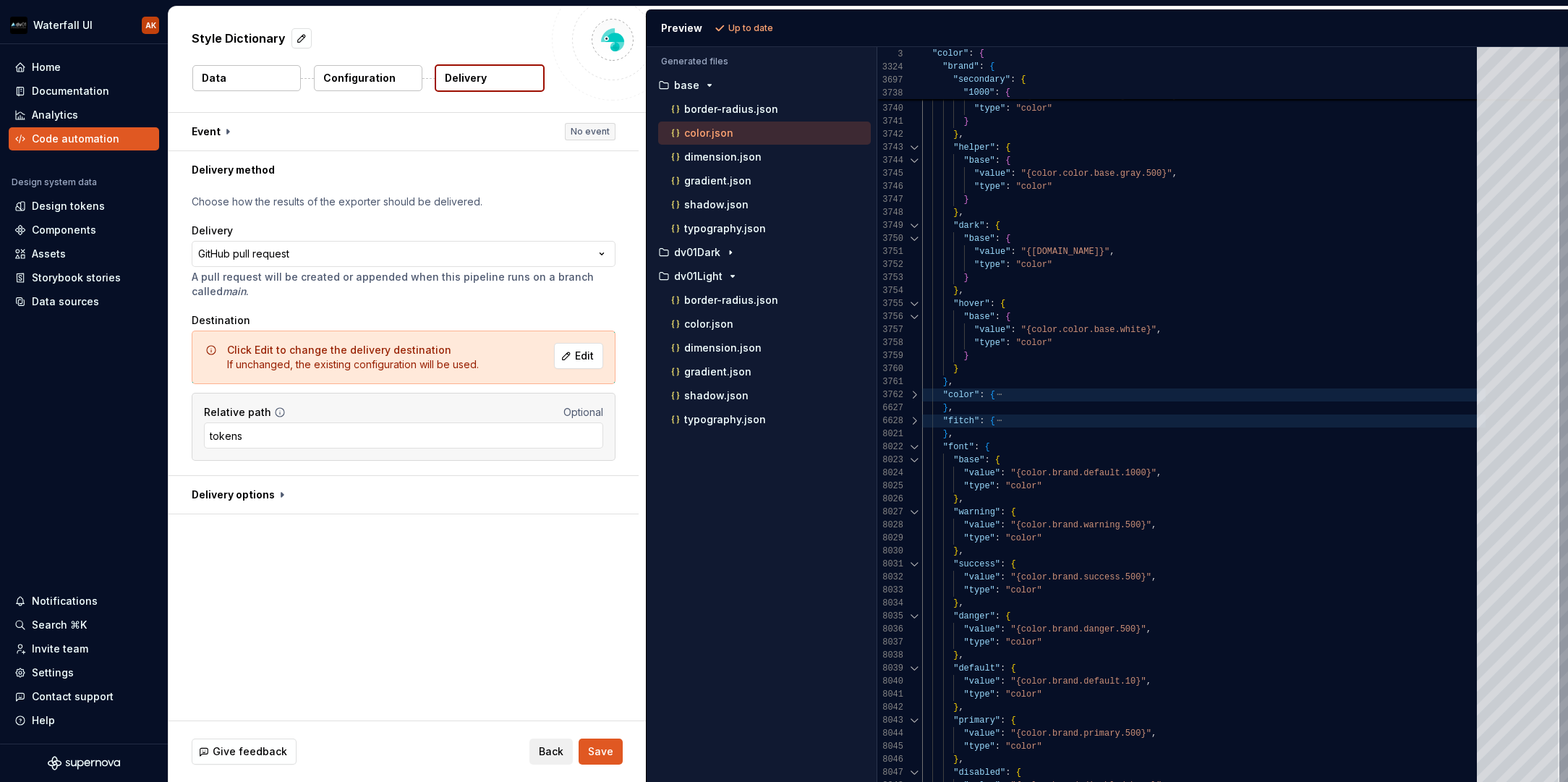
click at [377, 84] on p "Configuration" at bounding box center [359, 78] width 73 height 15
click at [375, 83] on p "Configuration" at bounding box center [359, 78] width 73 height 15
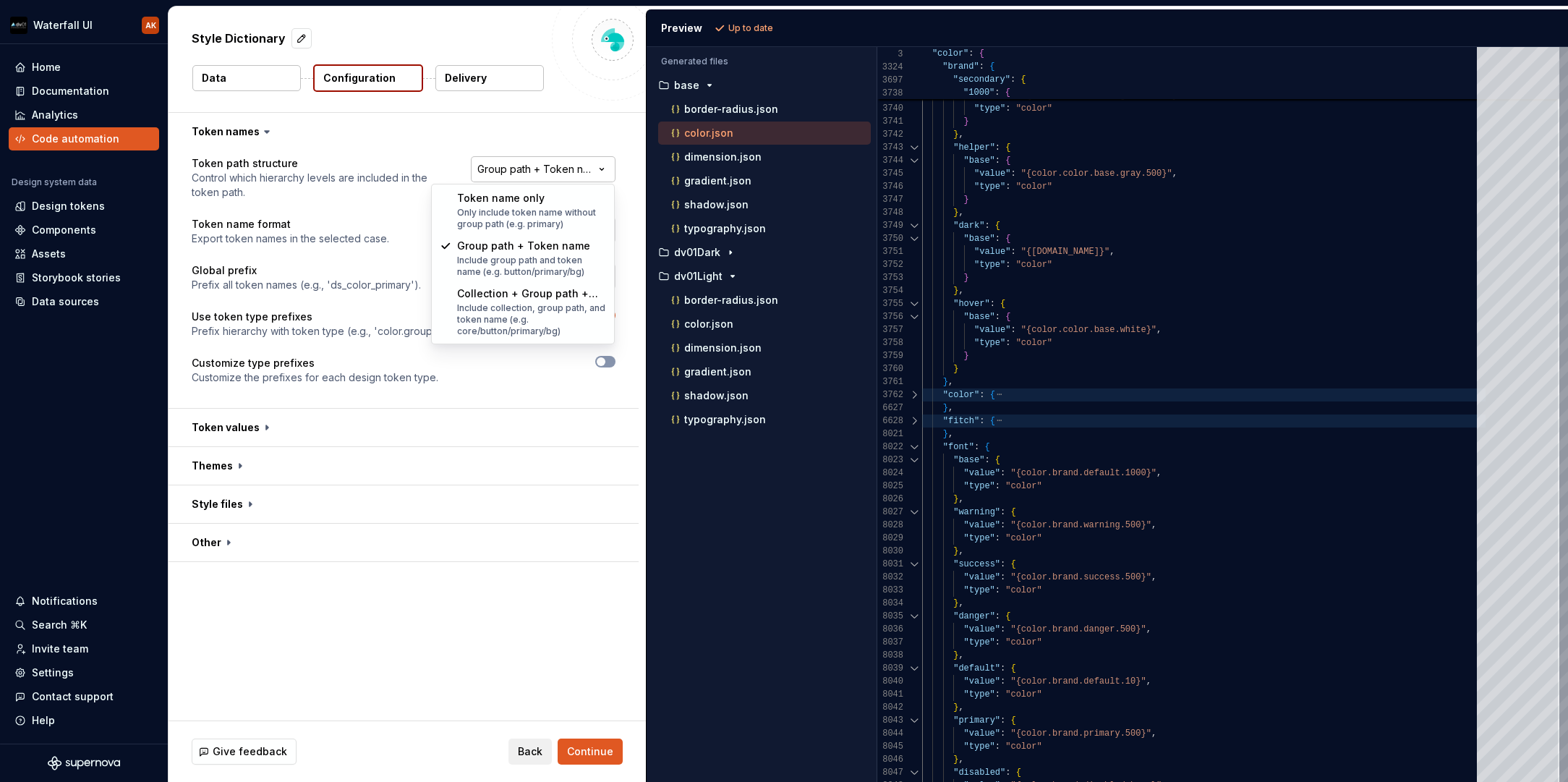
click at [535, 175] on html "**********" at bounding box center [784, 391] width 1568 height 782
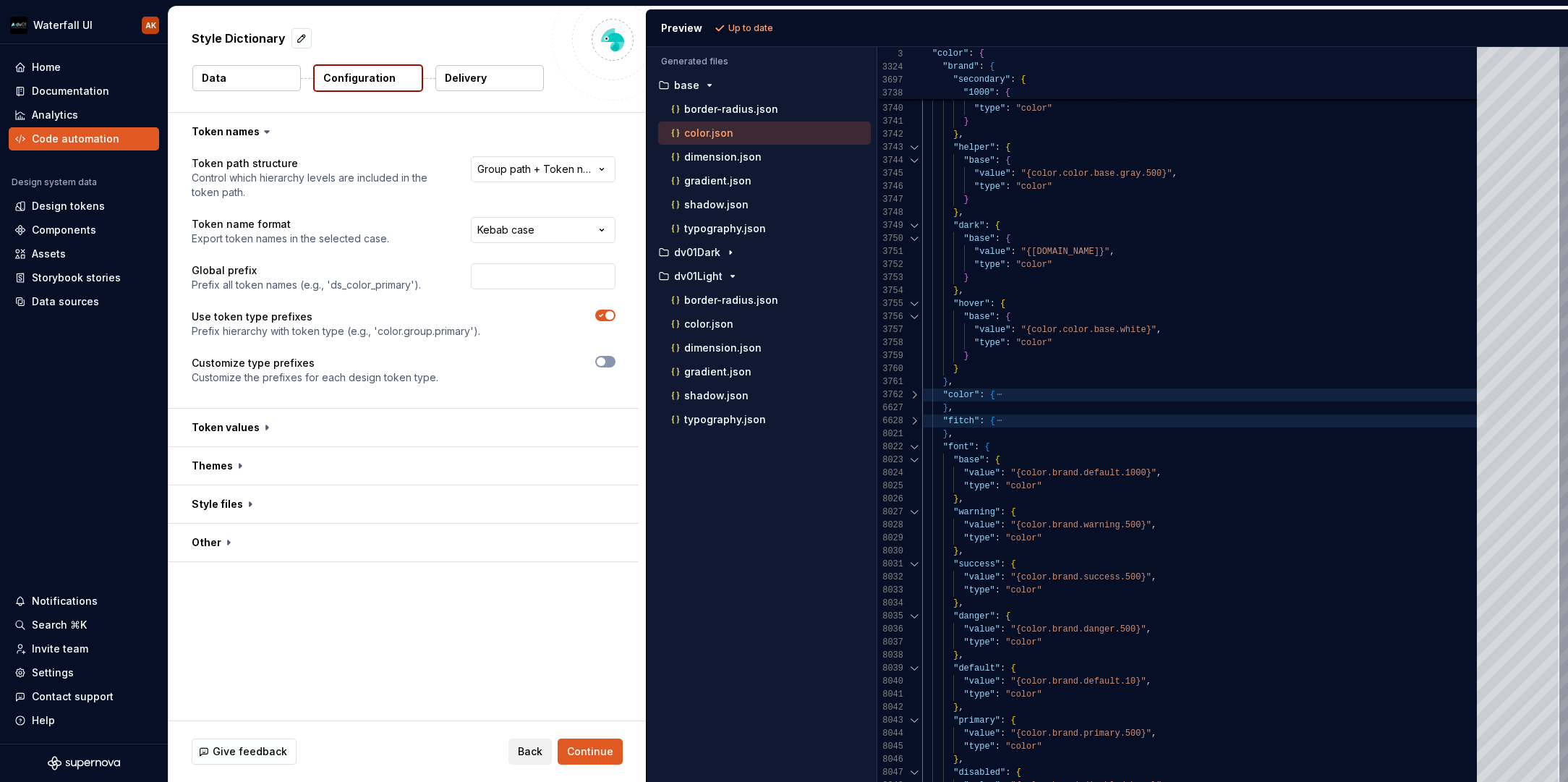
click at [381, 178] on html "**********" at bounding box center [784, 391] width 1568 height 782
